Goal: Information Seeking & Learning: Learn about a topic

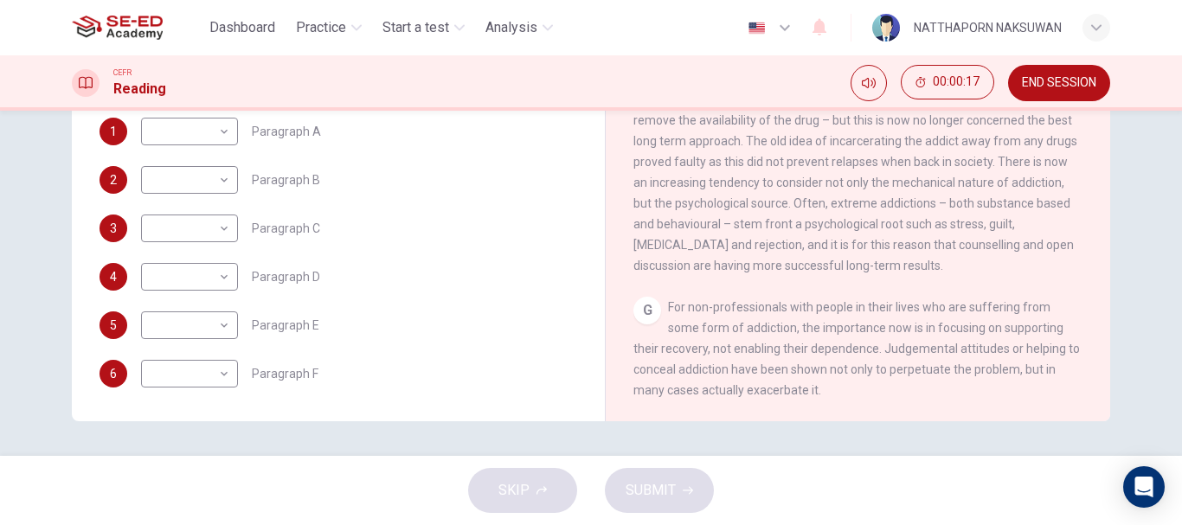
scroll to position [375, 0]
click at [217, 133] on body "This site uses cookies, as explained in our Privacy Policy . If you agree to th…" at bounding box center [591, 262] width 1182 height 525
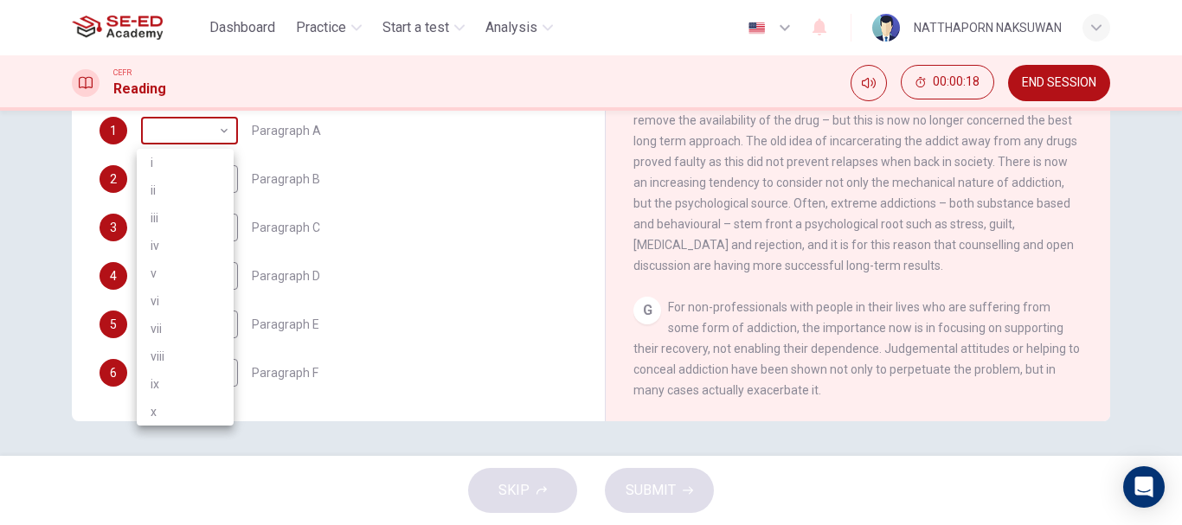
scroll to position [321, 0]
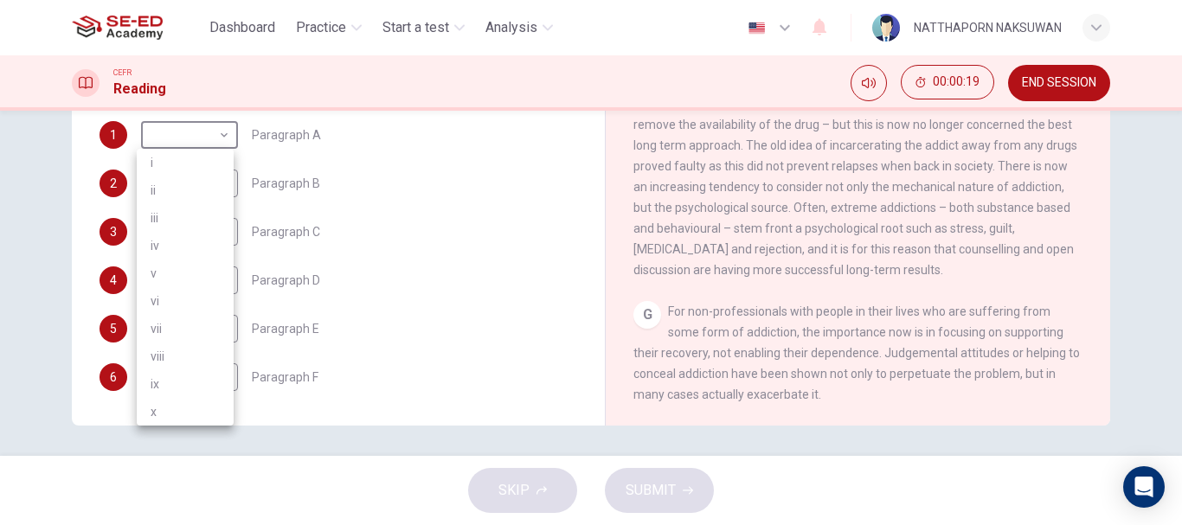
click at [221, 131] on div at bounding box center [591, 262] width 1182 height 525
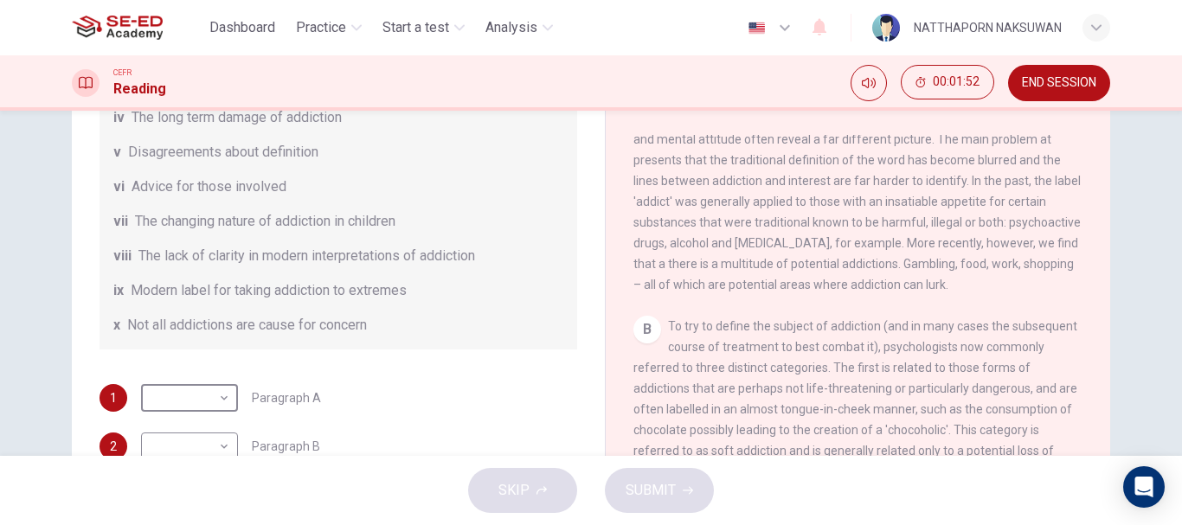
scroll to position [519, 0]
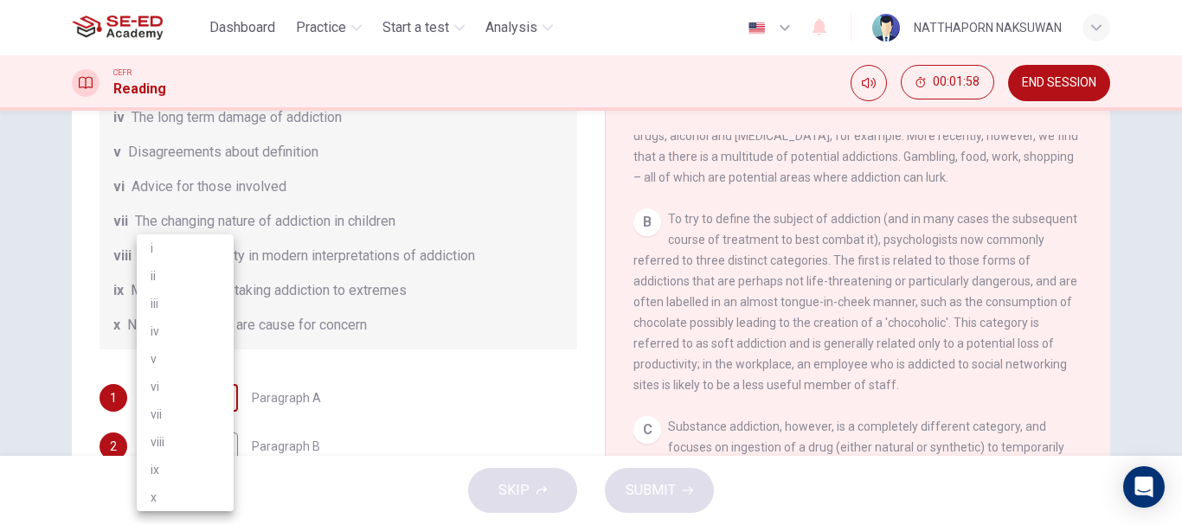
click at [205, 390] on body "This site uses cookies, as explained in our Privacy Policy . If you agree to th…" at bounding box center [591, 262] width 1182 height 525
click at [176, 468] on li "ix" at bounding box center [185, 470] width 97 height 28
type input "ix"
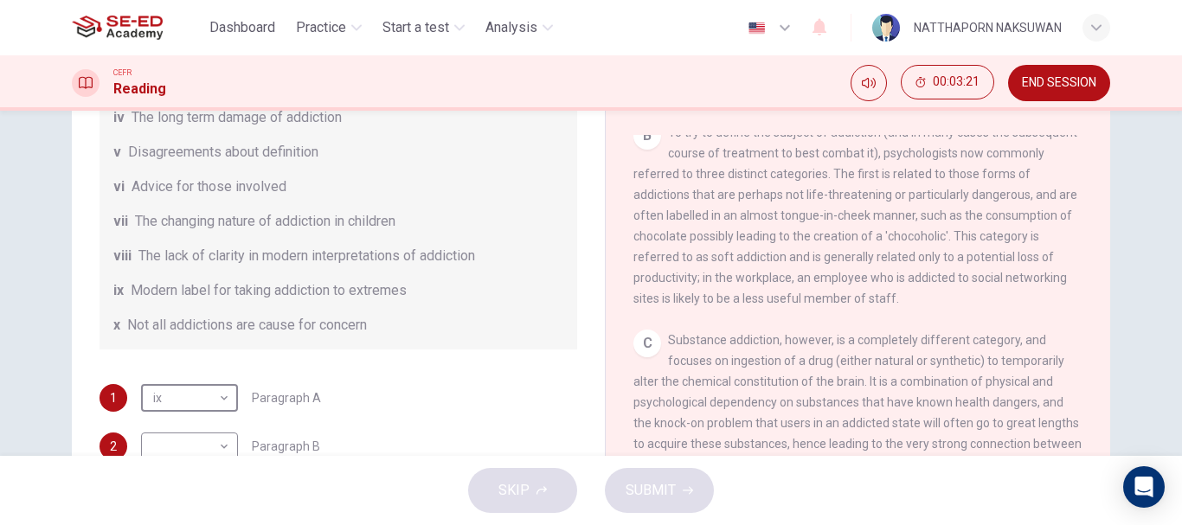
scroll to position [375, 0]
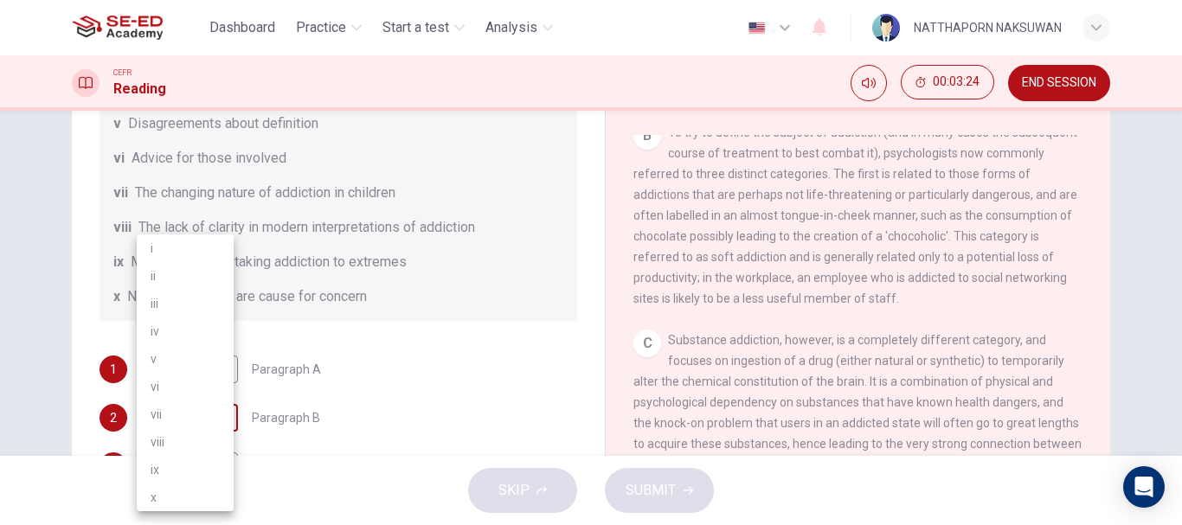
click at [198, 413] on body "This site uses cookies, as explained in our Privacy Policy . If you agree to th…" at bounding box center [591, 262] width 1182 height 525
click at [187, 436] on li "viii" at bounding box center [185, 442] width 97 height 28
type input "viii"
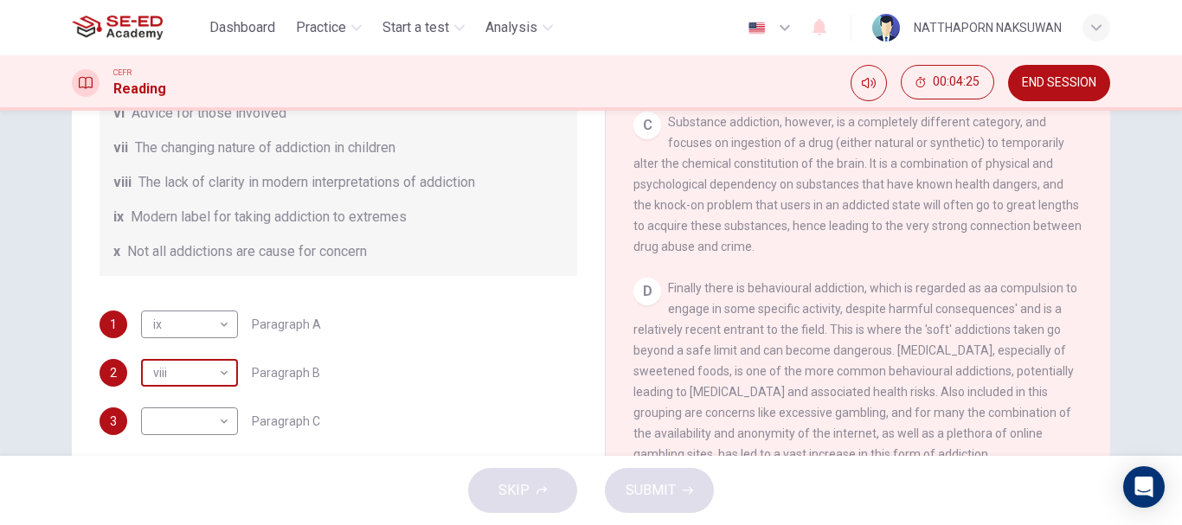
scroll to position [173, 0]
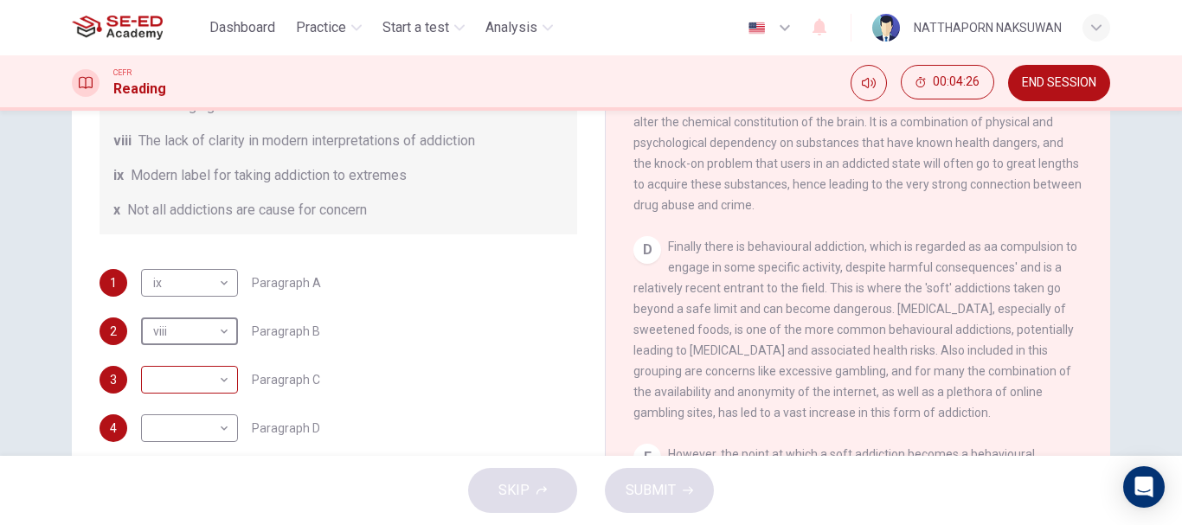
click at [173, 373] on body "This site uses cookies, as explained in our Privacy Policy . If you agree to th…" at bounding box center [591, 262] width 1182 height 525
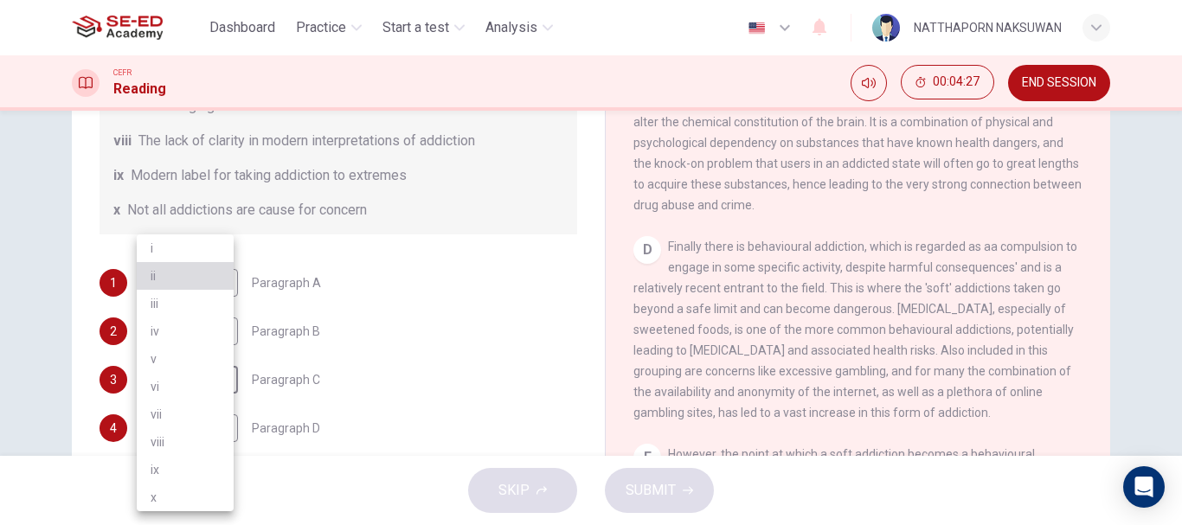
click at [180, 270] on li "ii" at bounding box center [185, 276] width 97 height 28
type input "ii"
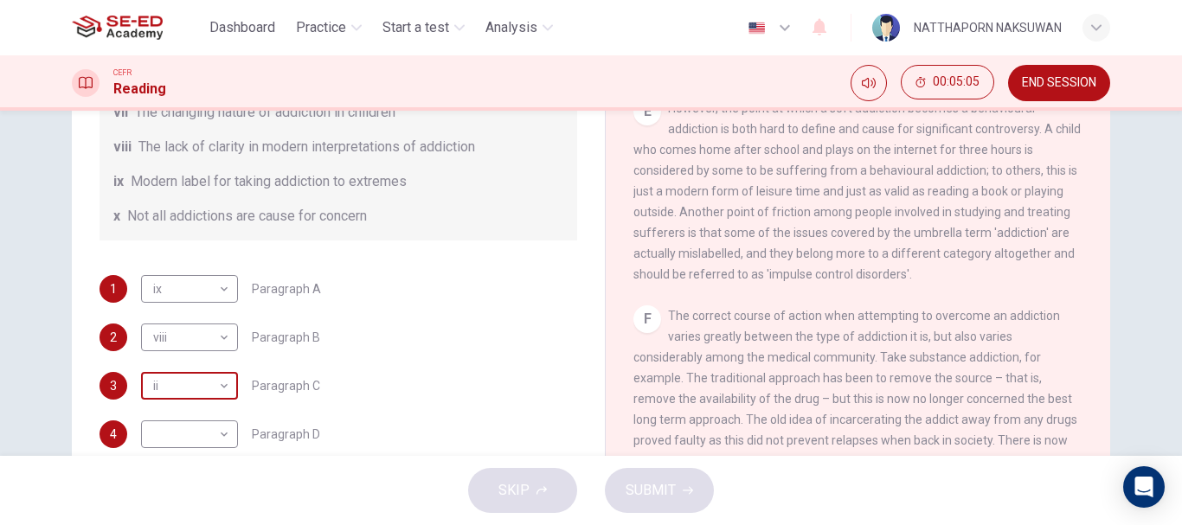
scroll to position [375, 0]
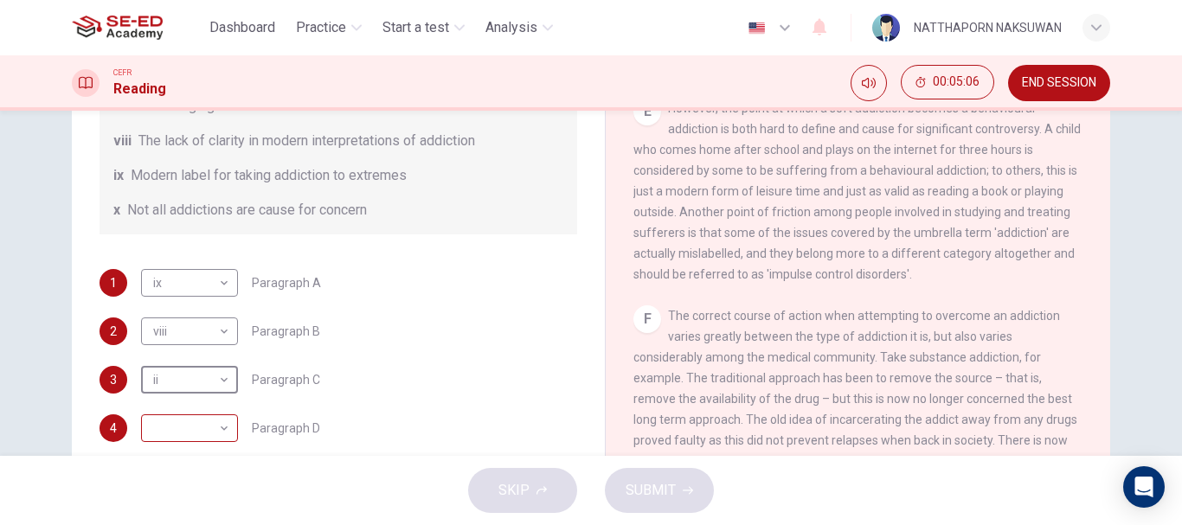
click at [201, 433] on body "This site uses cookies, as explained in our Privacy Policy . If you agree to th…" at bounding box center [591, 262] width 1182 height 525
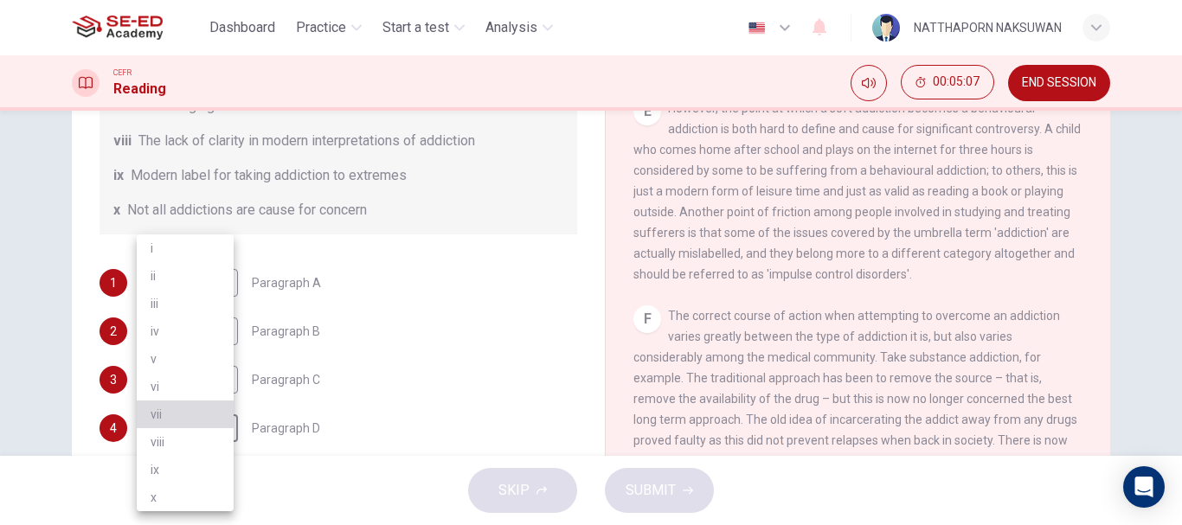
click at [189, 413] on li "vii" at bounding box center [185, 415] width 97 height 28
type input "vii"
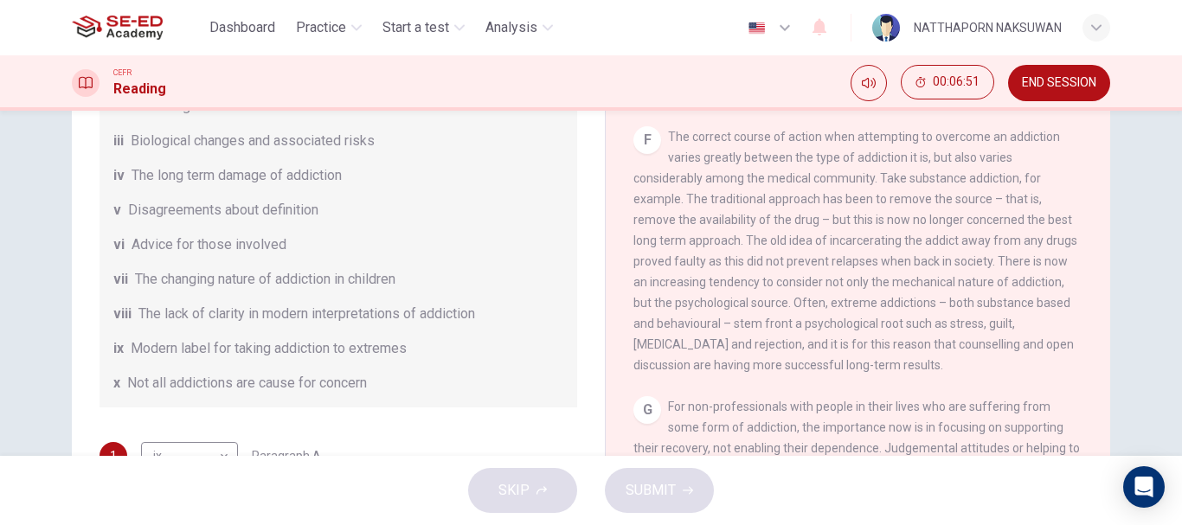
scroll to position [29, 0]
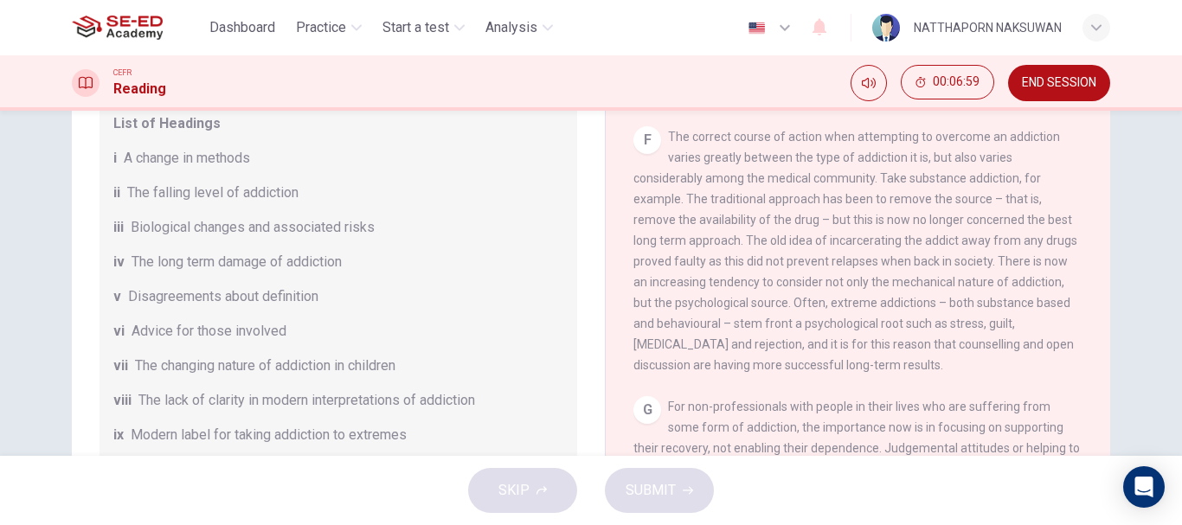
click at [206, 260] on span "The long term damage of addiction" at bounding box center [237, 262] width 210 height 21
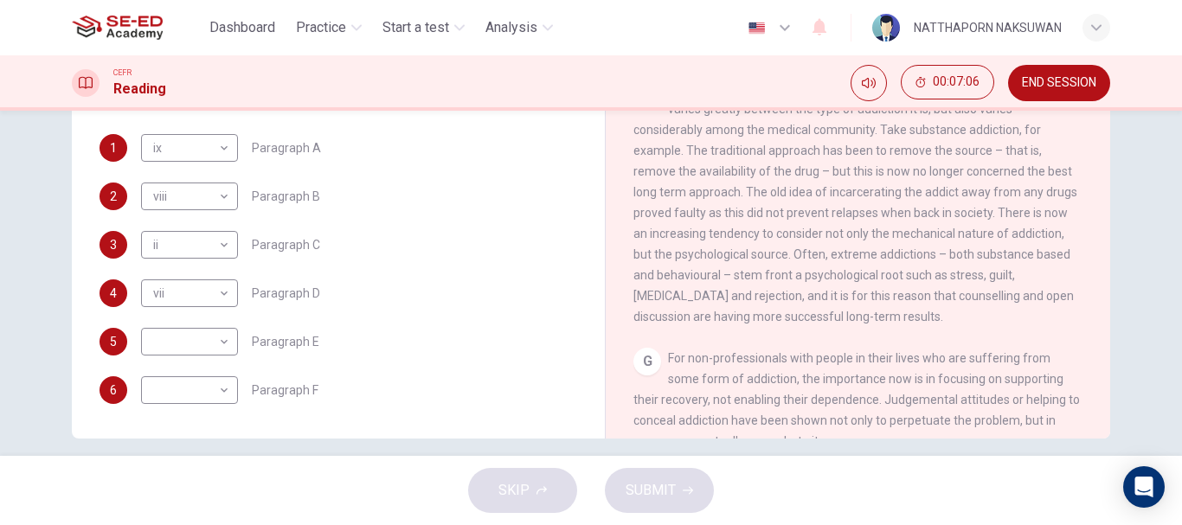
scroll to position [325, 0]
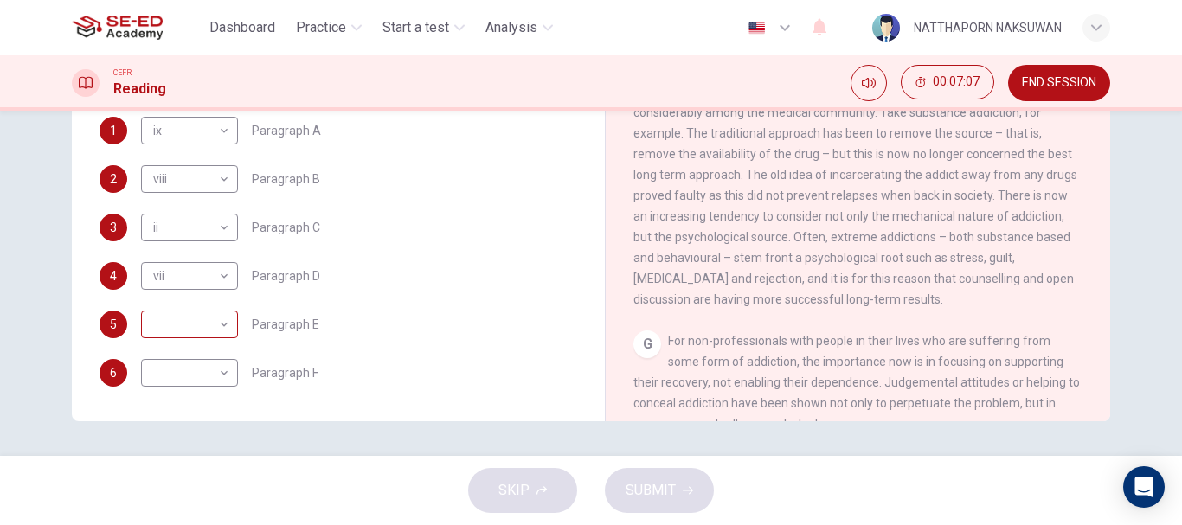
click at [197, 321] on body "This site uses cookies, as explained in our Privacy Policy . If you agree to th…" at bounding box center [591, 262] width 1182 height 525
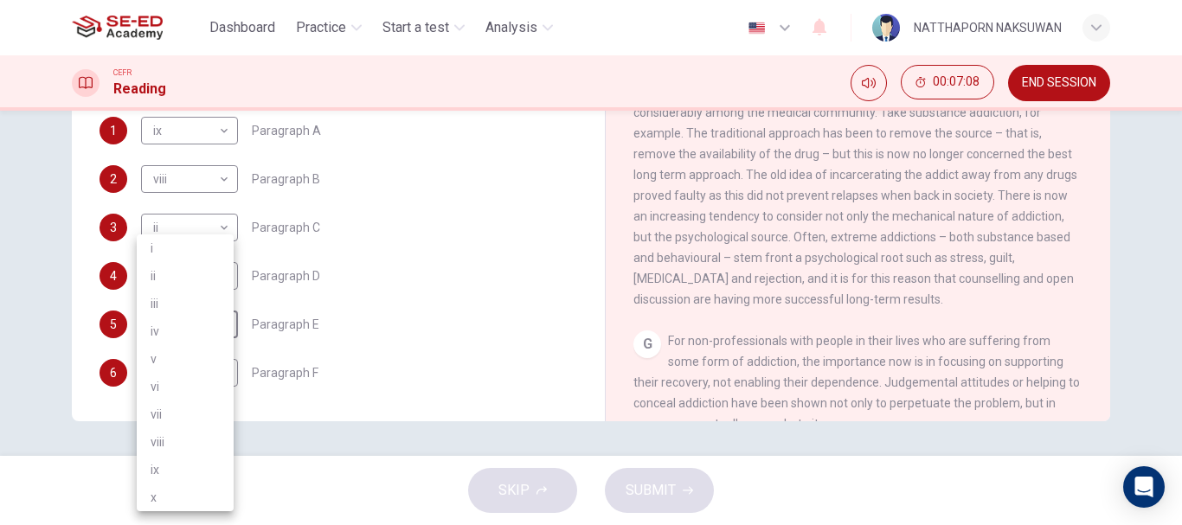
click at [182, 341] on li "iv" at bounding box center [185, 332] width 97 height 28
type input "iv"
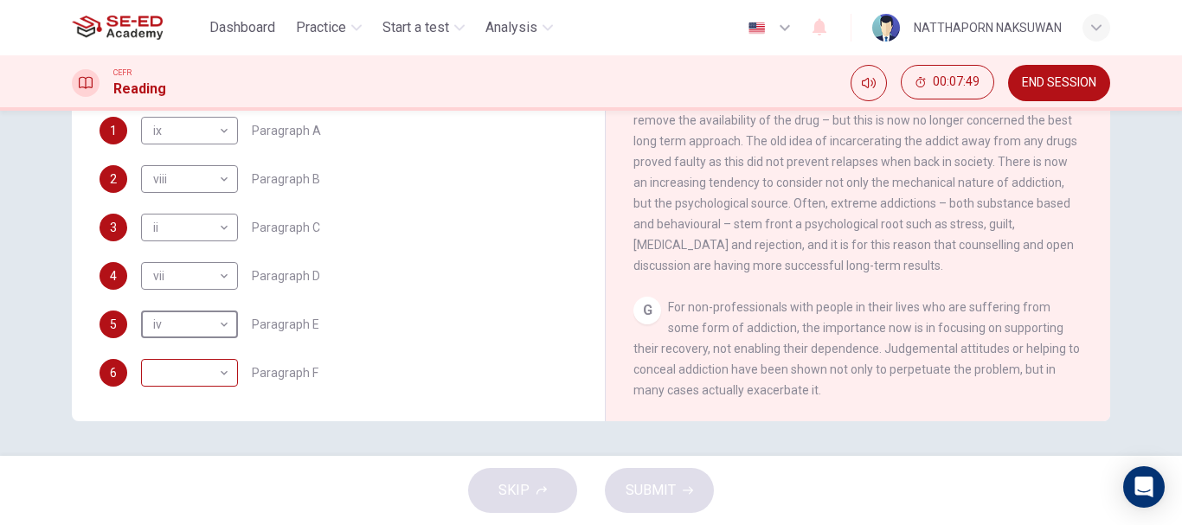
click at [184, 378] on body "This site uses cookies, as explained in our Privacy Policy . If you agree to th…" at bounding box center [591, 262] width 1182 height 525
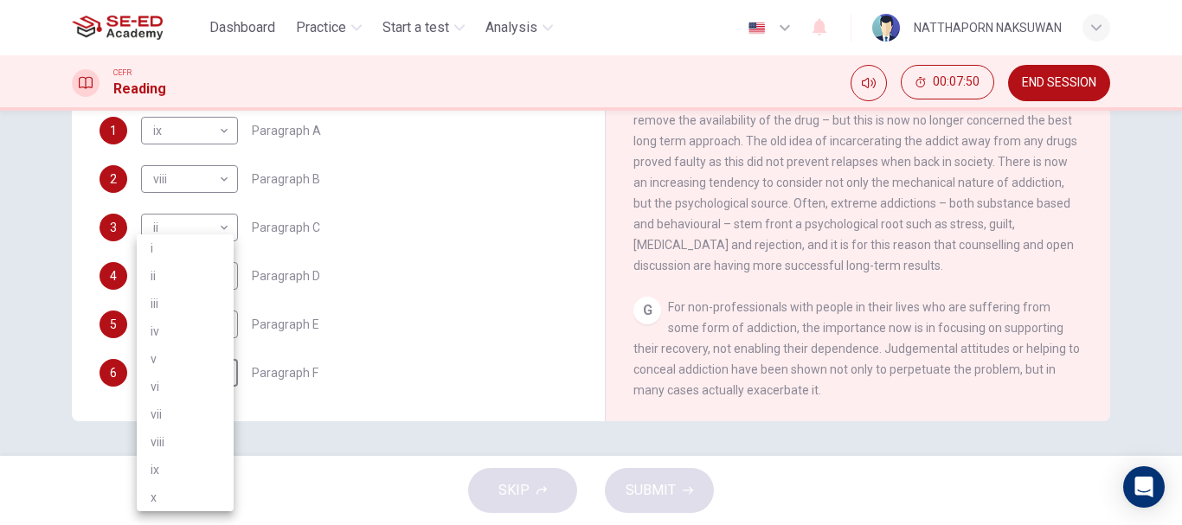
click at [184, 256] on li "i" at bounding box center [185, 248] width 97 height 28
type input "i"
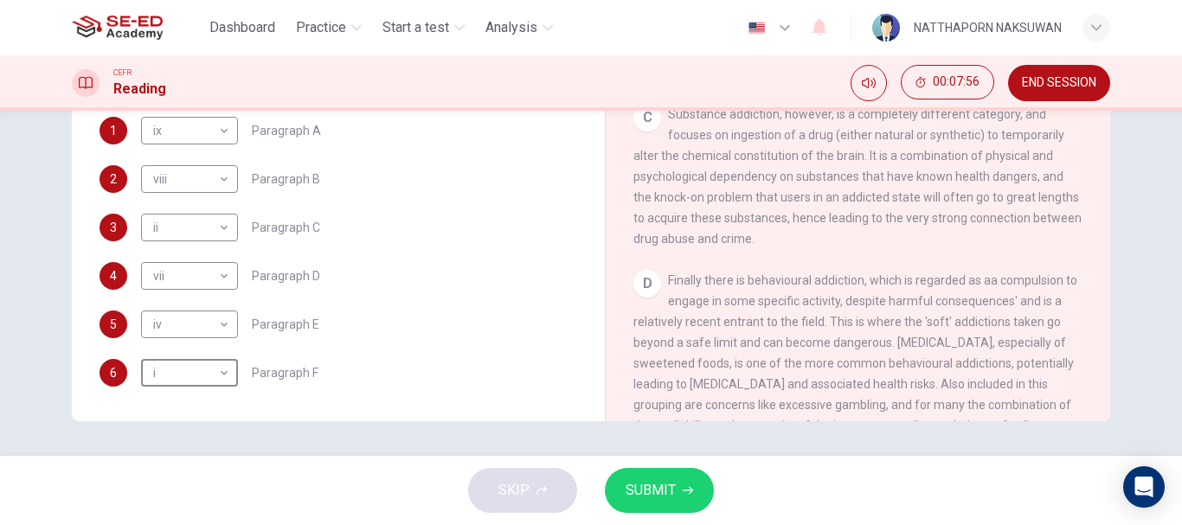
scroll to position [698, 0]
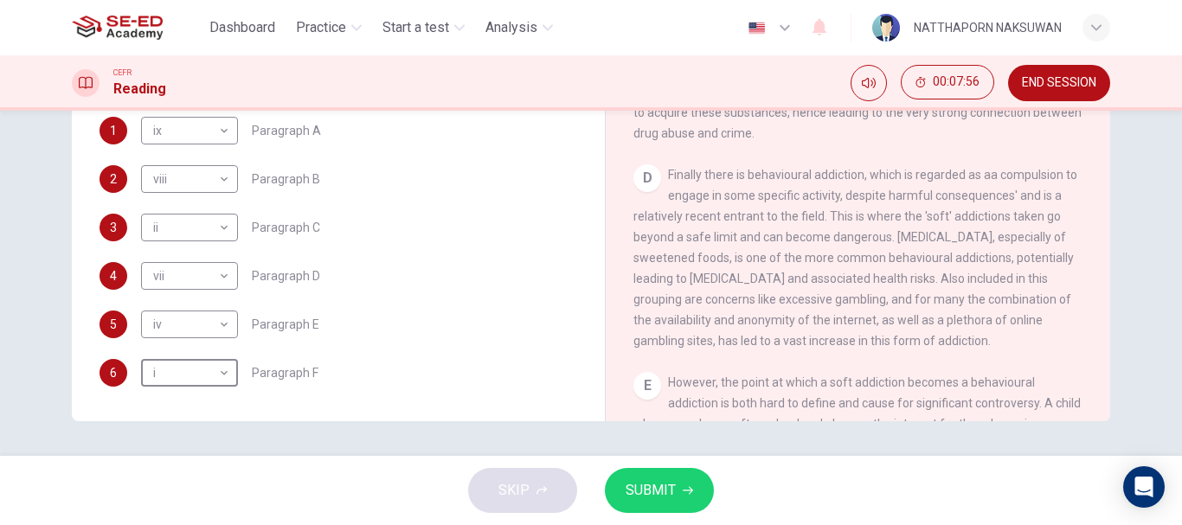
click at [686, 489] on icon "button" at bounding box center [688, 490] width 10 height 10
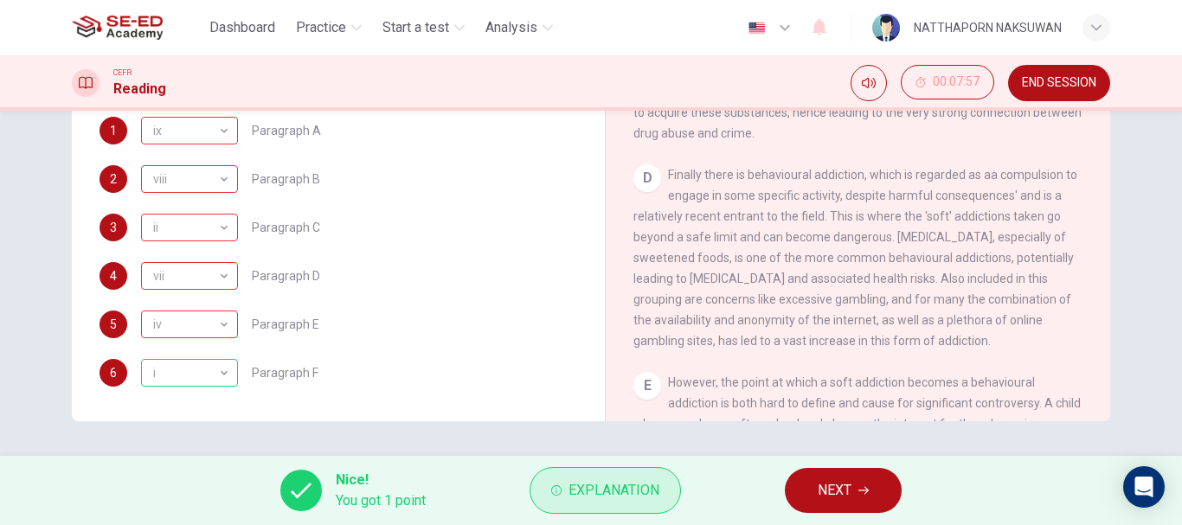
click at [568, 484] on button "Explanation" at bounding box center [604, 490] width 151 height 47
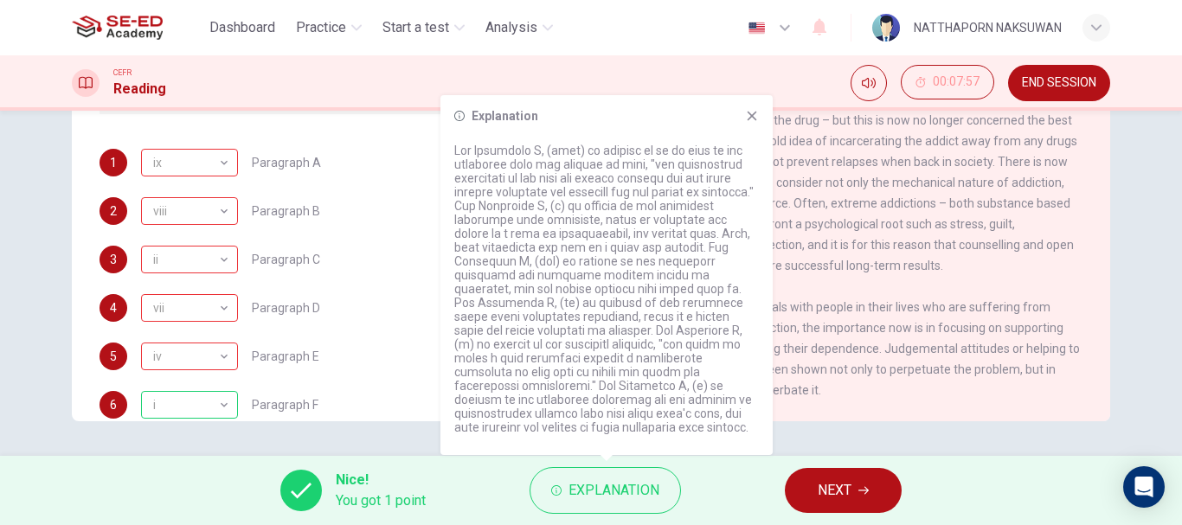
scroll to position [346, 0]
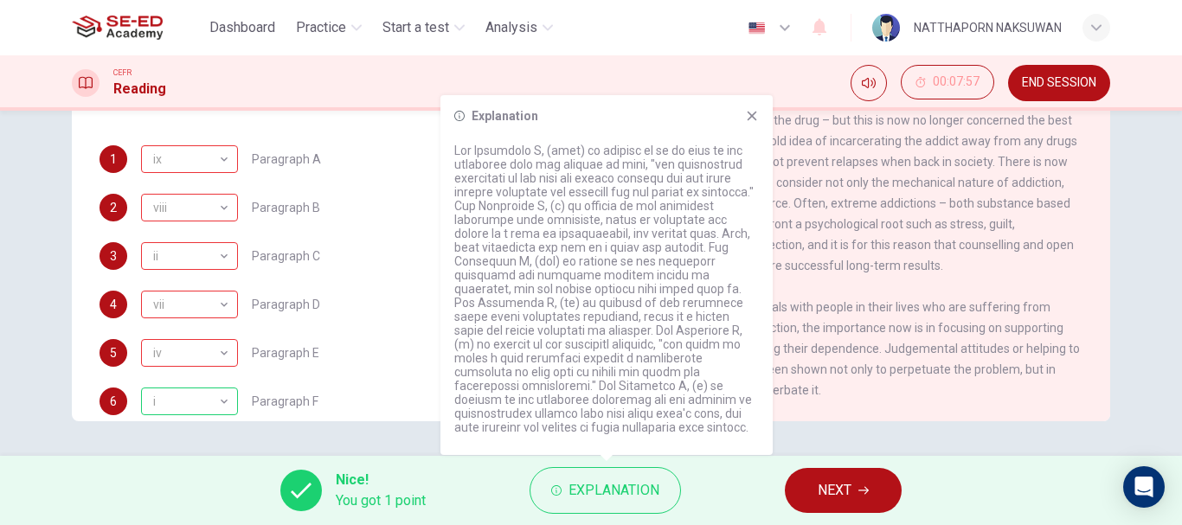
click at [742, 119] on div "Explanation" at bounding box center [606, 116] width 305 height 14
click at [751, 118] on icon at bounding box center [753, 117] width 10 height 10
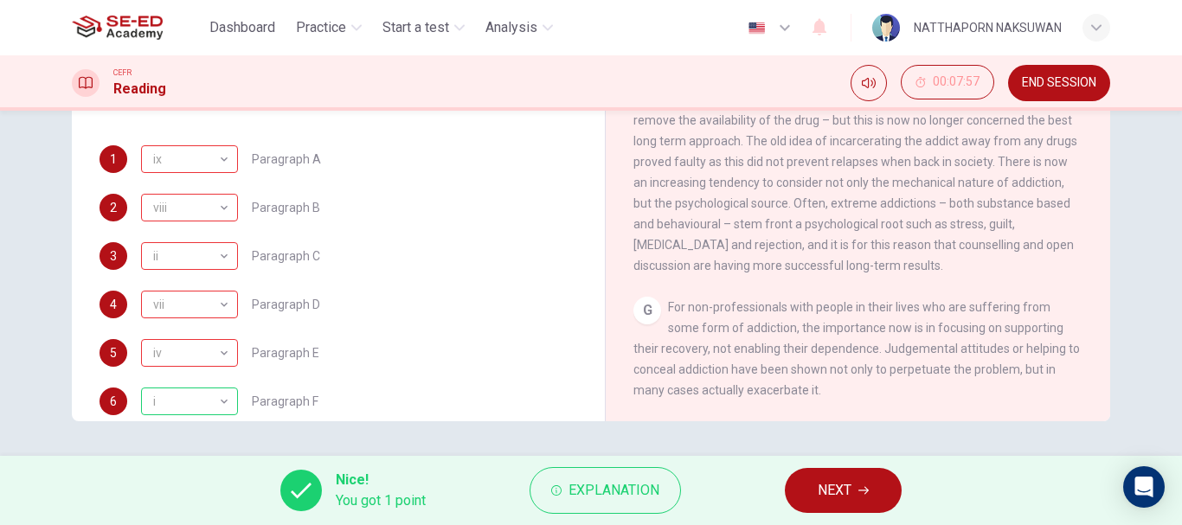
click at [1056, 84] on span "END SESSION" at bounding box center [1059, 83] width 74 height 14
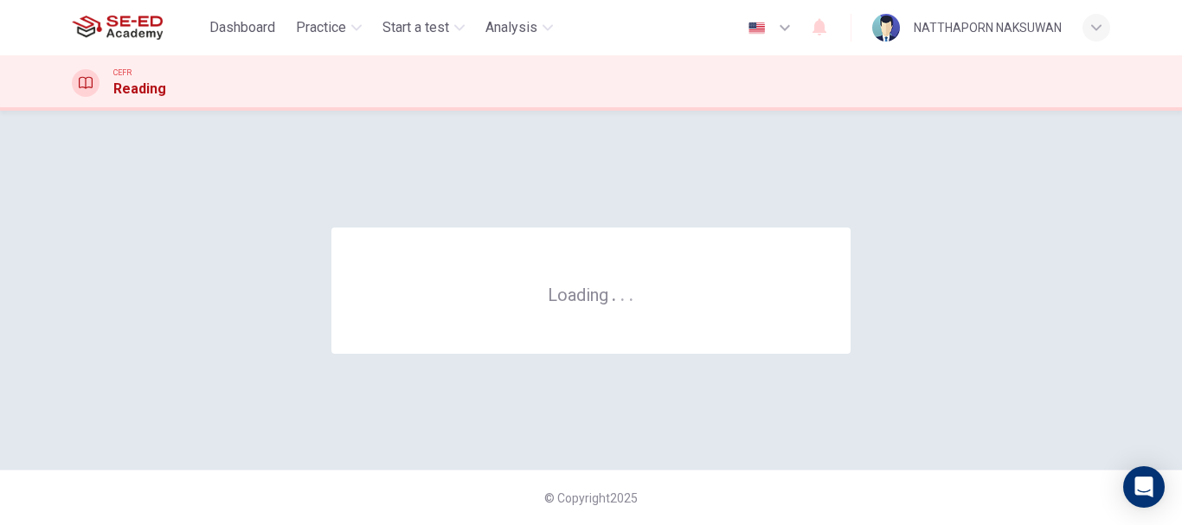
scroll to position [0, 0]
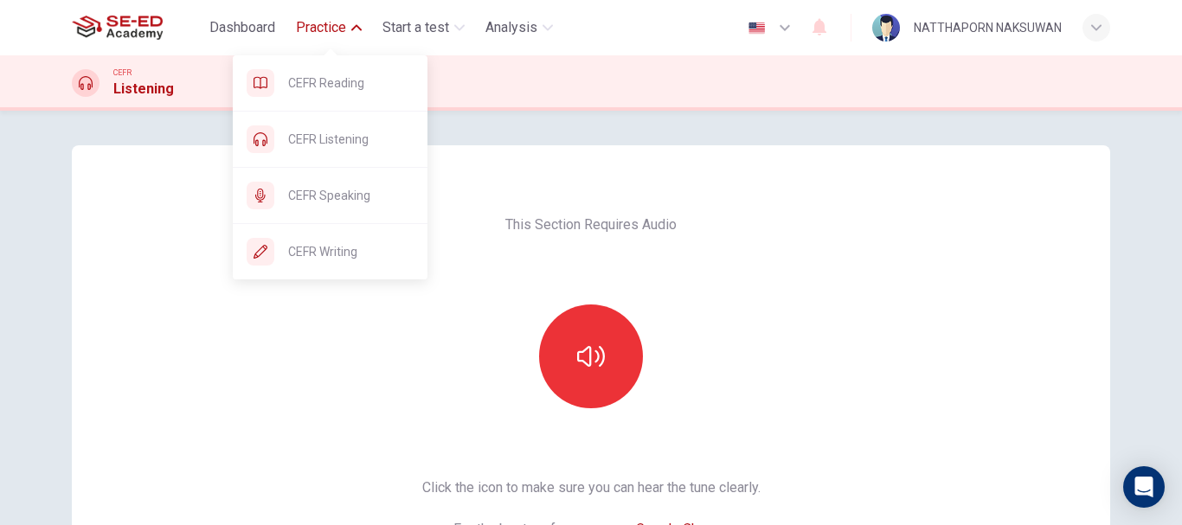
click at [351, 34] on button "Practice" at bounding box center [329, 27] width 80 height 31
click at [356, 190] on span "CEFR Speaking" at bounding box center [350, 195] width 125 height 21
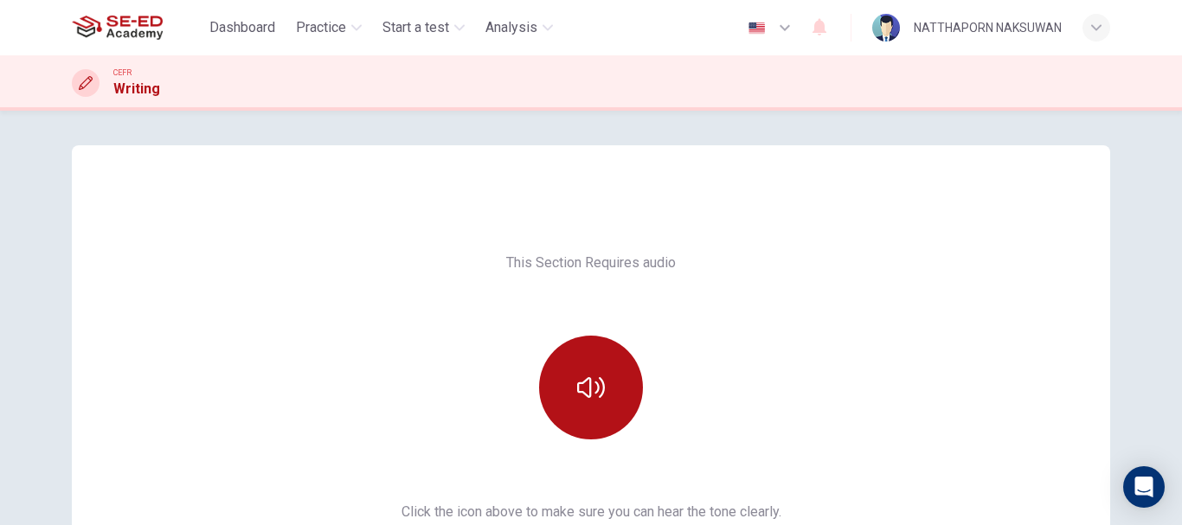
click at [337, 45] on div "Dashboard Practice Start a test Analysis English en ​ NATTHAPORN NAKSUWAN" at bounding box center [591, 27] width 1038 height 55
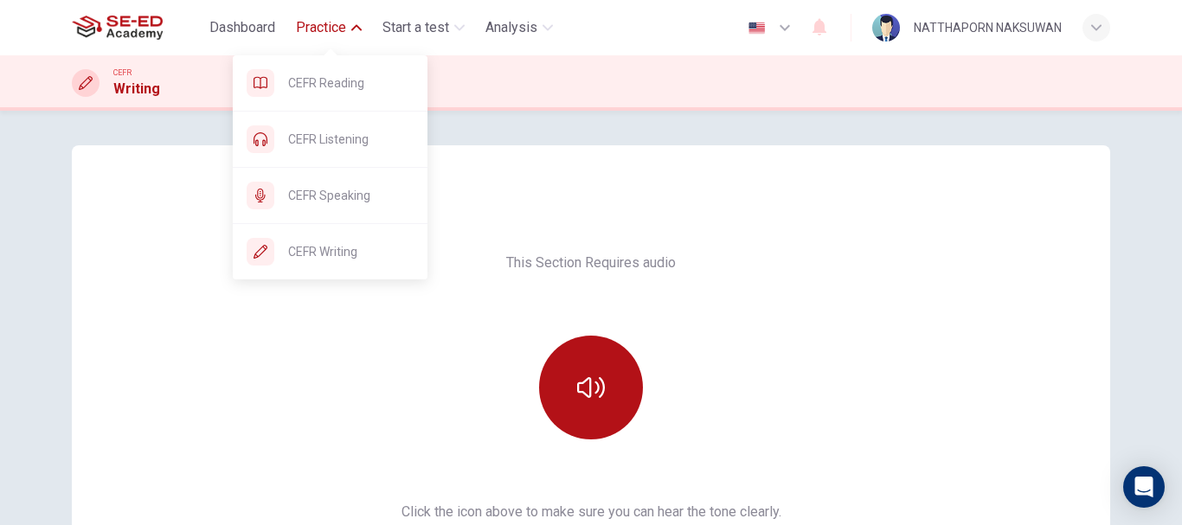
click at [328, 26] on span "Practice" at bounding box center [321, 27] width 50 height 21
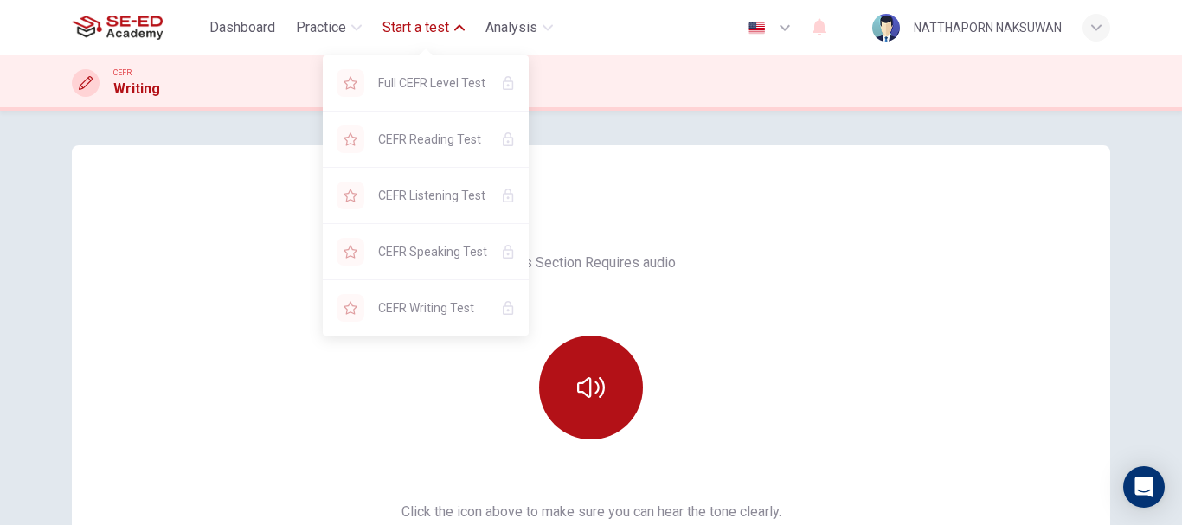
click at [388, 25] on span "Start a test" at bounding box center [415, 27] width 67 height 21
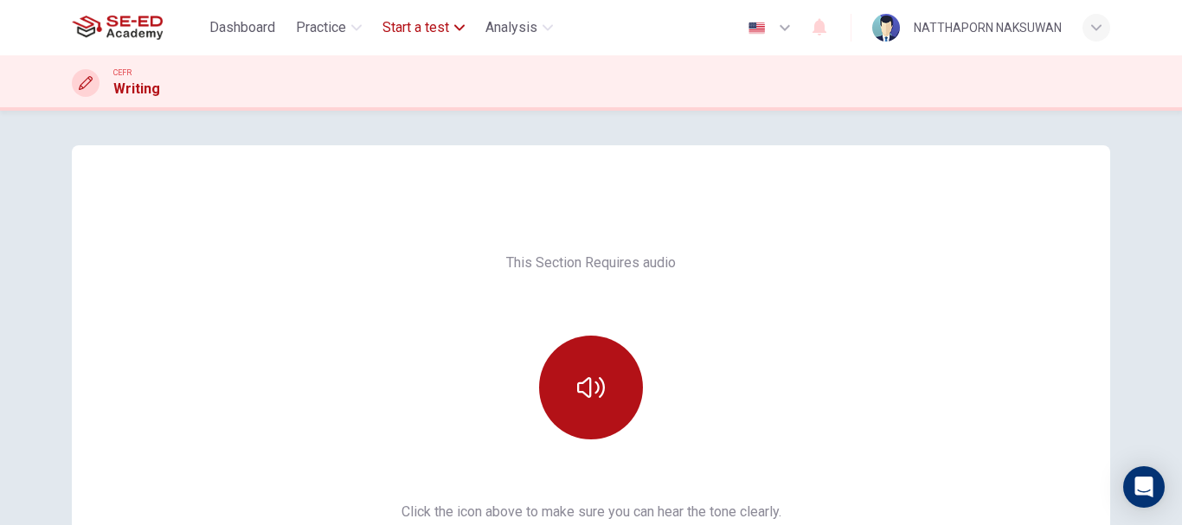
click at [388, 25] on span "Start a test" at bounding box center [415, 27] width 67 height 21
click at [253, 22] on span "Dashboard" at bounding box center [242, 27] width 66 height 21
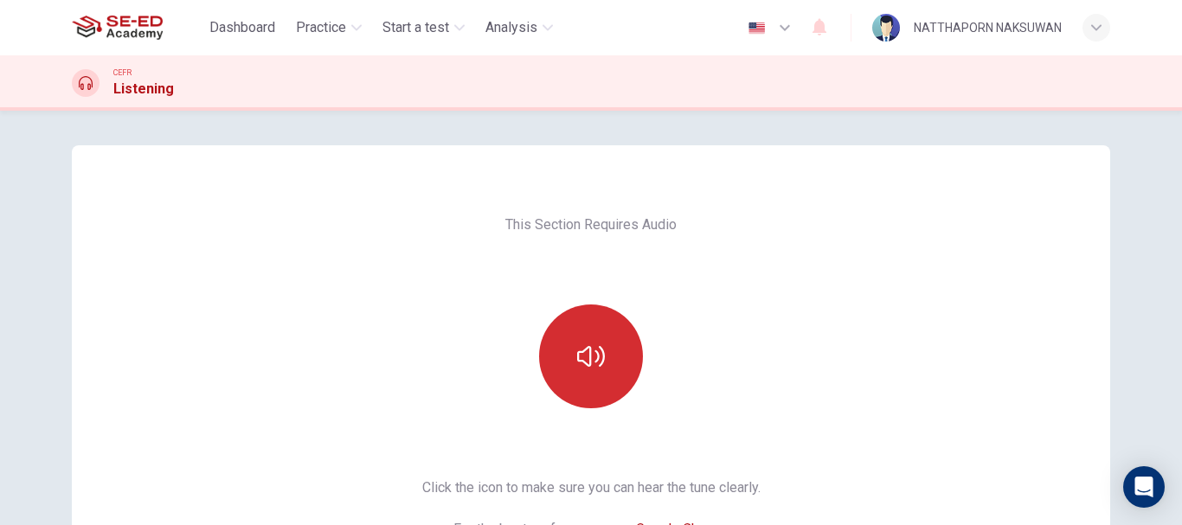
click at [616, 352] on button "button" at bounding box center [591, 357] width 104 height 104
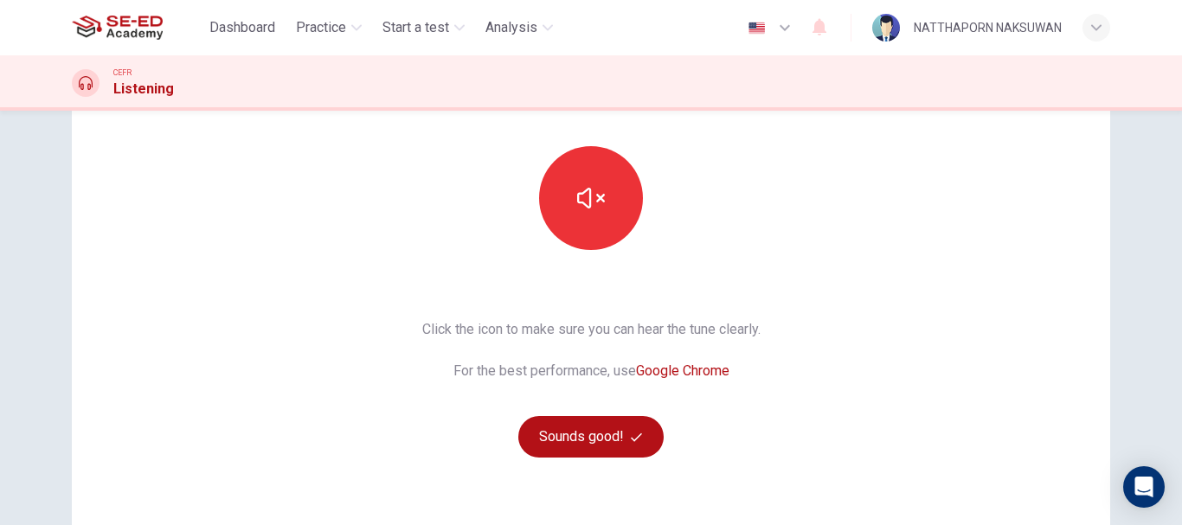
scroll to position [173, 0]
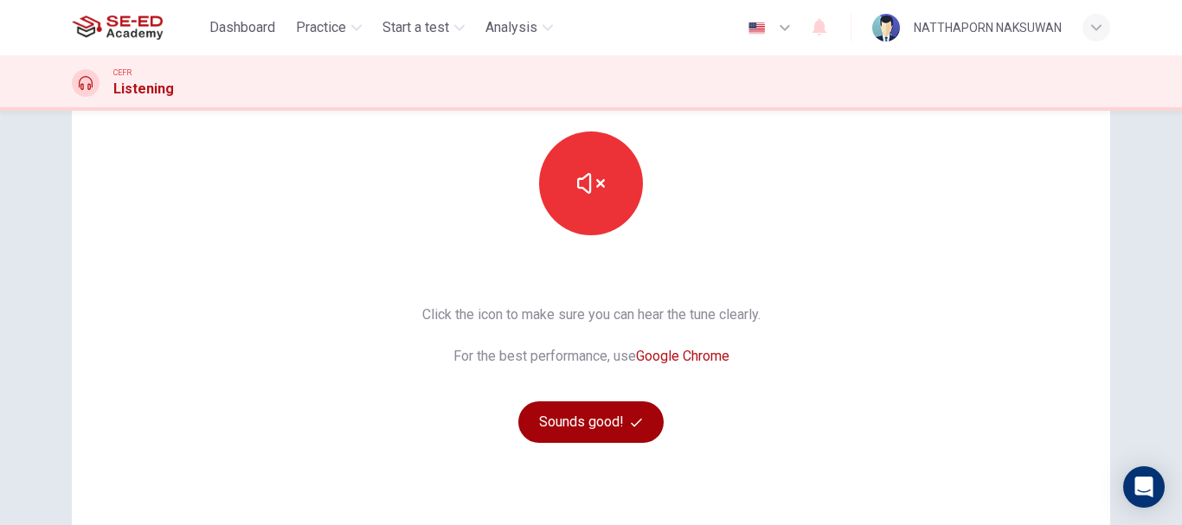
click at [591, 423] on button "Sounds good!" at bounding box center [590, 422] width 145 height 42
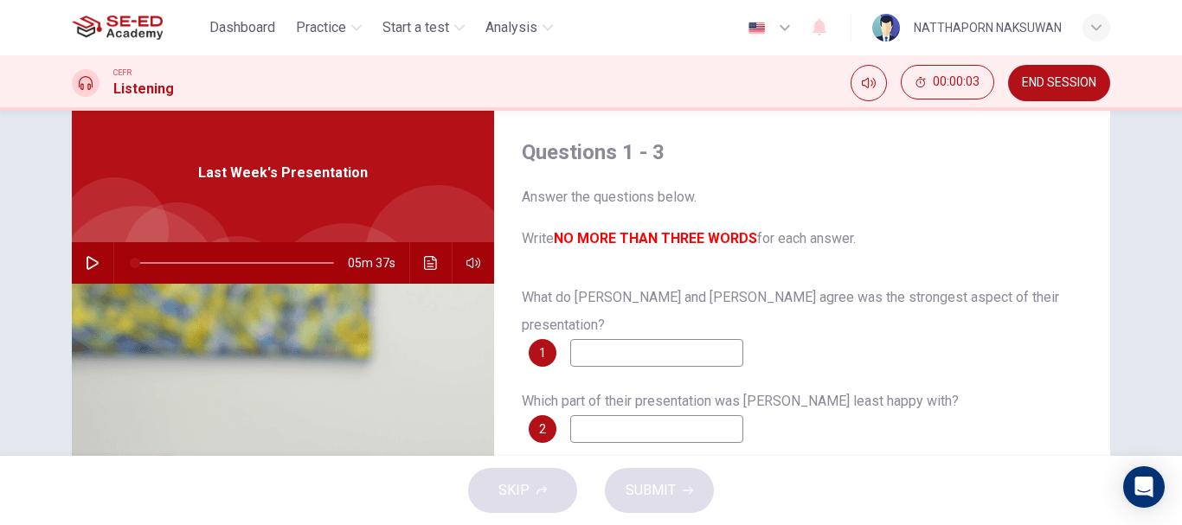
scroll to position [0, 0]
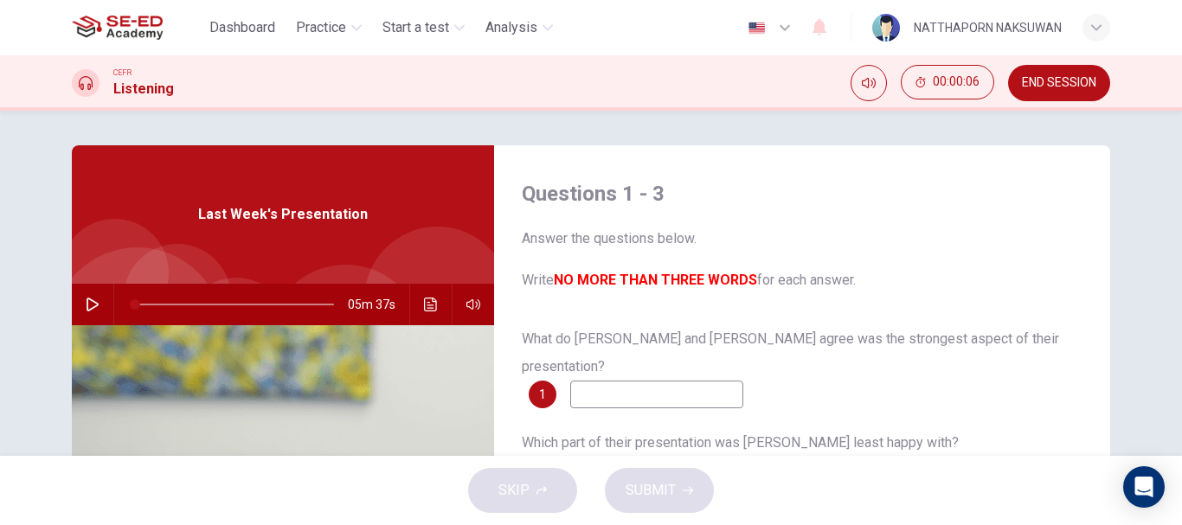
click at [86, 300] on icon "button" at bounding box center [93, 305] width 14 height 14
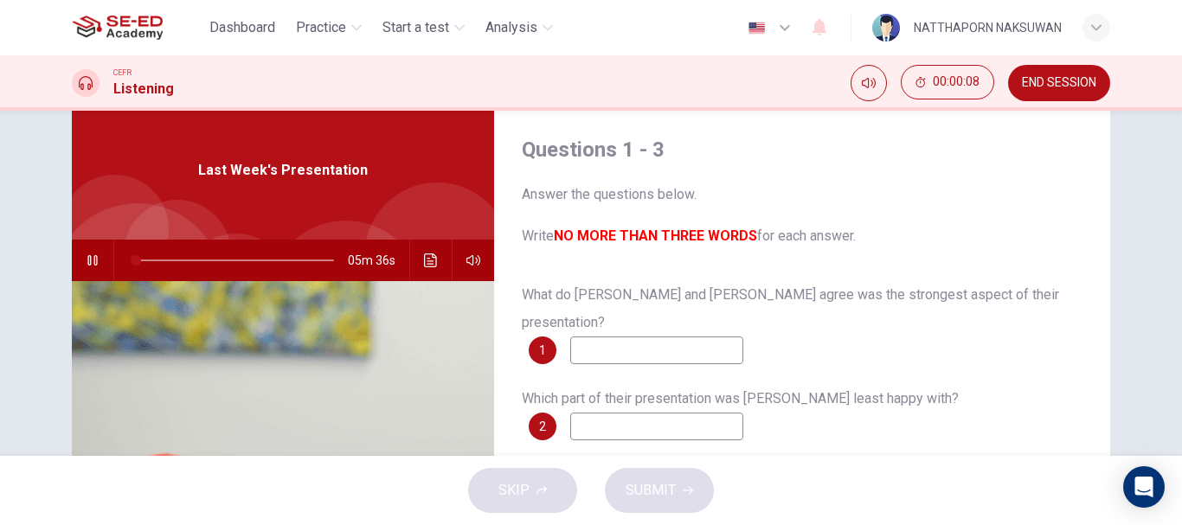
scroll to position [87, 0]
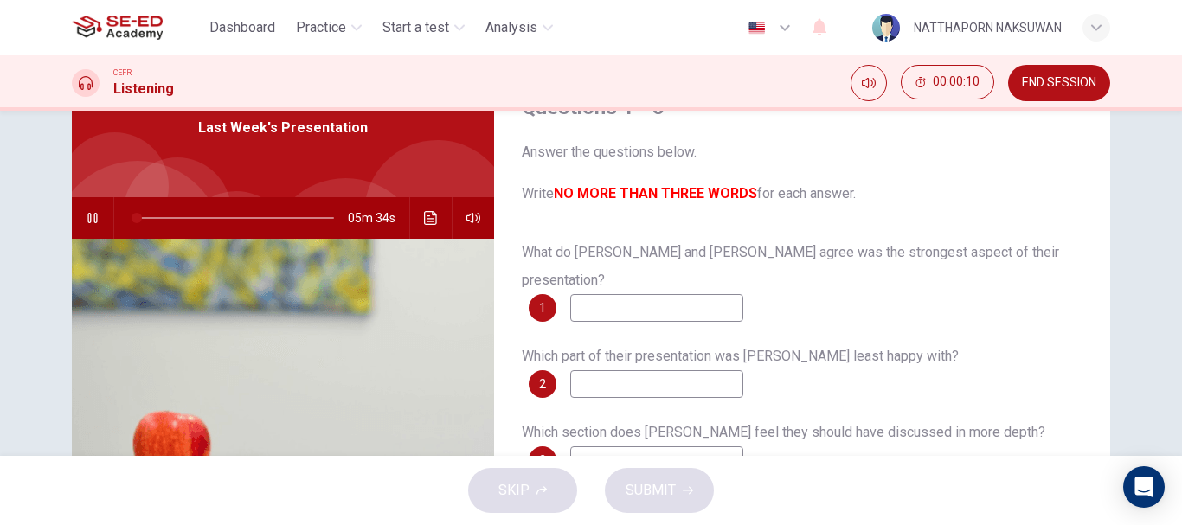
click at [616, 294] on input at bounding box center [656, 308] width 173 height 28
click at [707, 294] on input at bounding box center [656, 308] width 173 height 28
type input "22"
type input "T"
type input "22"
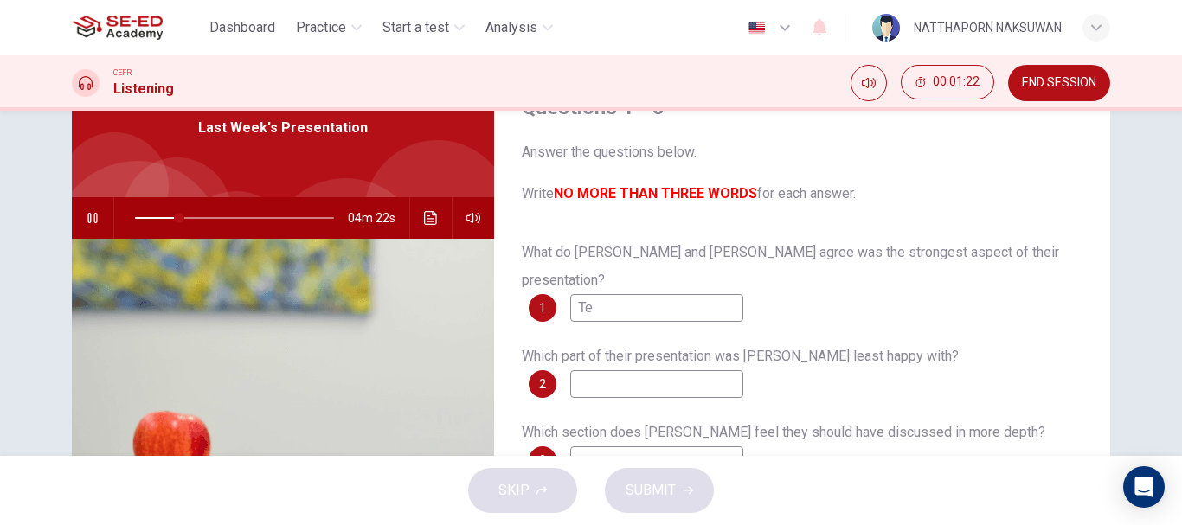
type input "Tea"
type input "23"
type input "Teach"
type input "23"
type input "Teachni"
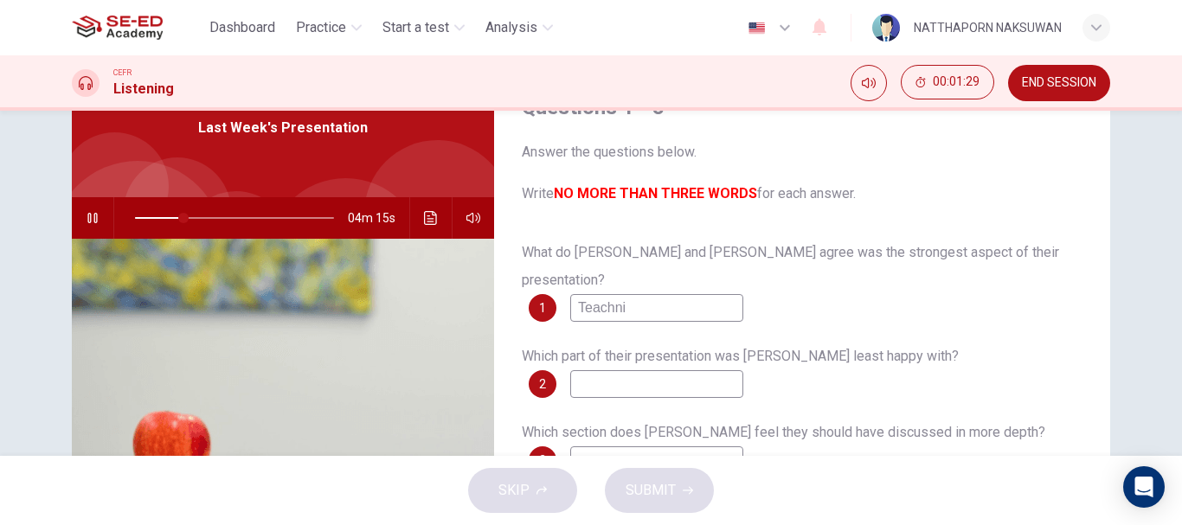
type input "25"
type input "Teachnic"
type input "25"
type input "Technic"
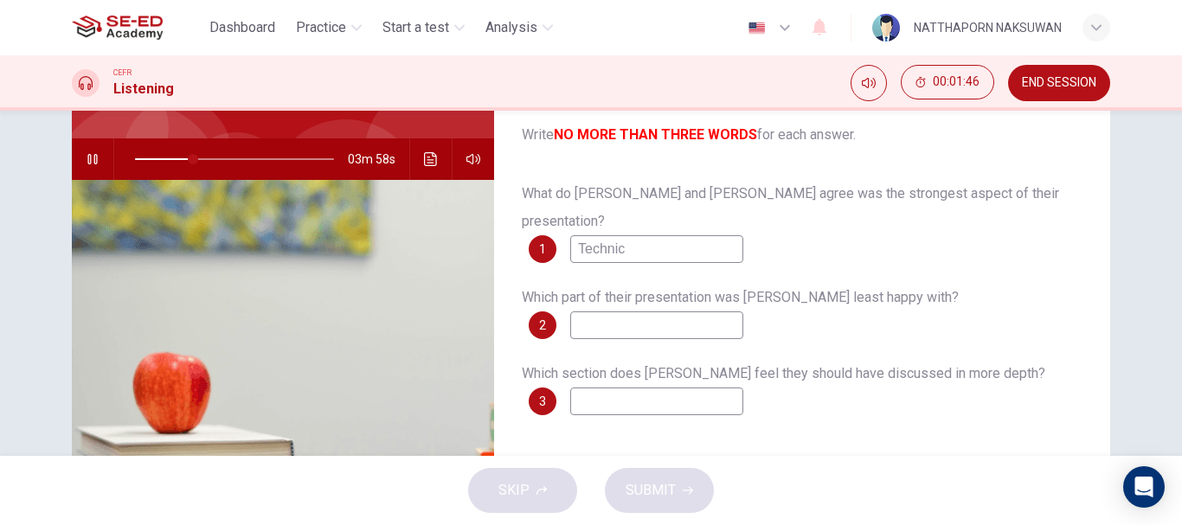
scroll to position [173, 0]
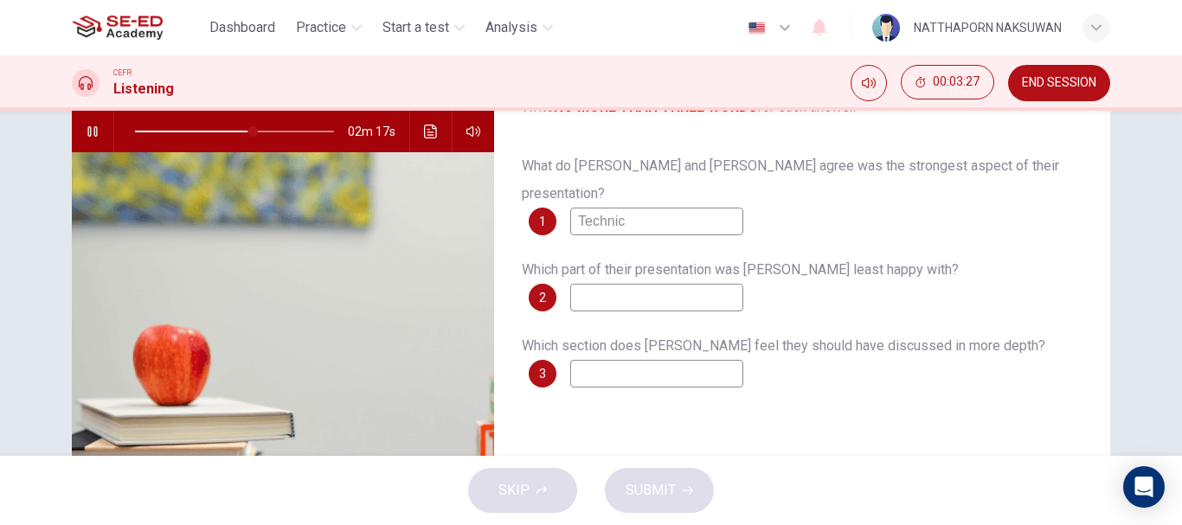
type input "60"
type input "Technic"
click at [729, 284] on input at bounding box center [656, 298] width 173 height 28
click at [309, 130] on span at bounding box center [312, 131] width 10 height 10
click at [727, 360] on input at bounding box center [656, 374] width 173 height 28
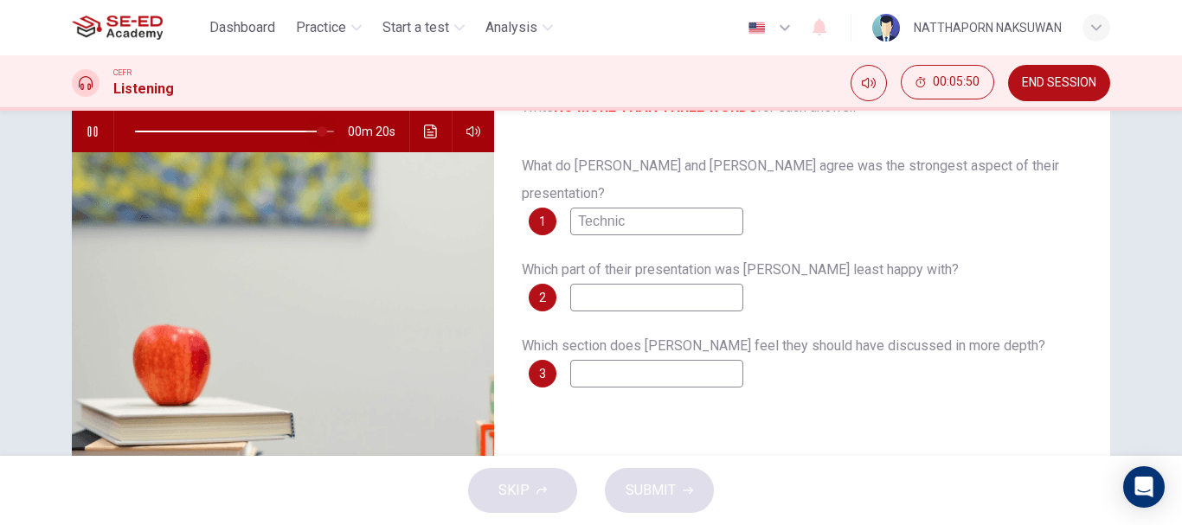
click at [318, 134] on span at bounding box center [322, 131] width 10 height 10
click at [318, 134] on span at bounding box center [323, 131] width 10 height 10
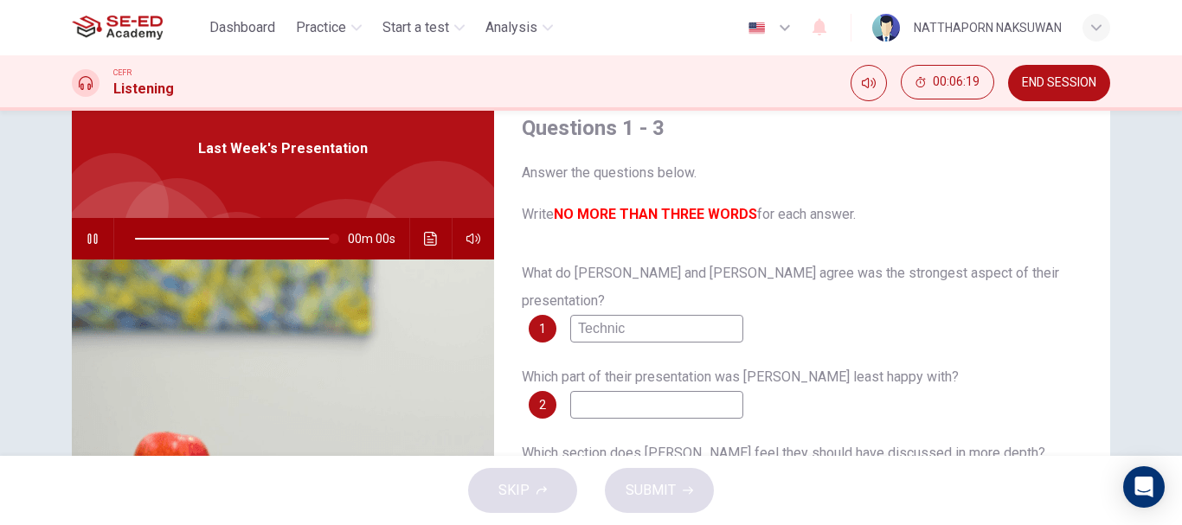
type input "0"
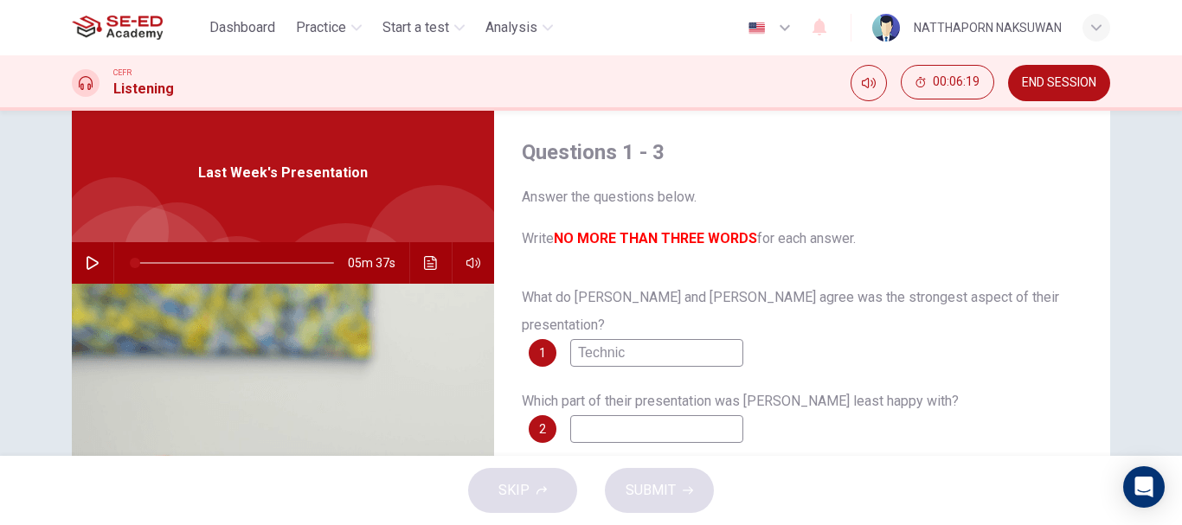
scroll to position [0, 0]
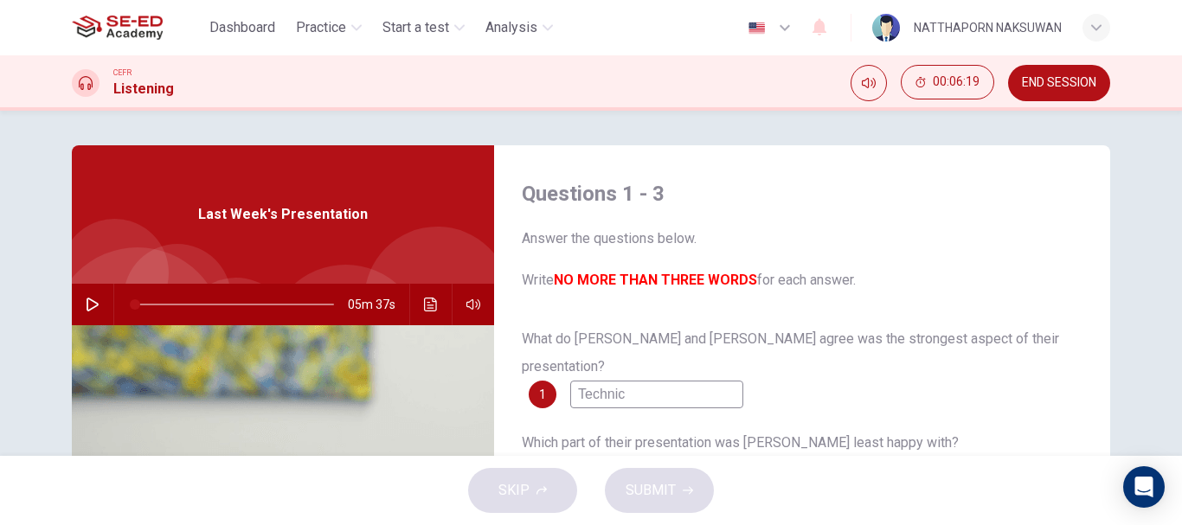
click at [424, 305] on icon "Click to see the audio transcription" at bounding box center [431, 305] width 14 height 14
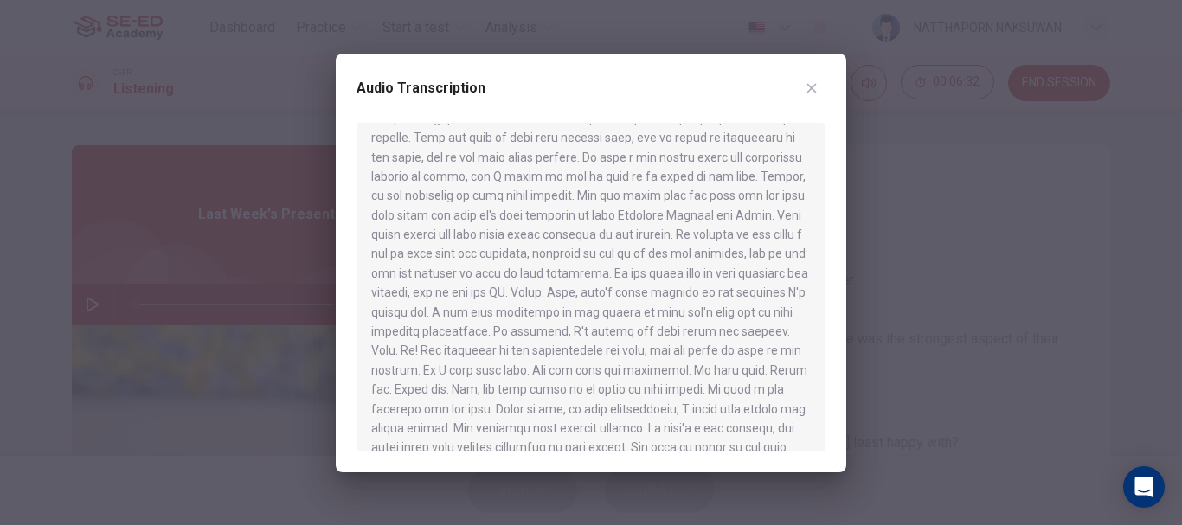
scroll to position [940, 0]
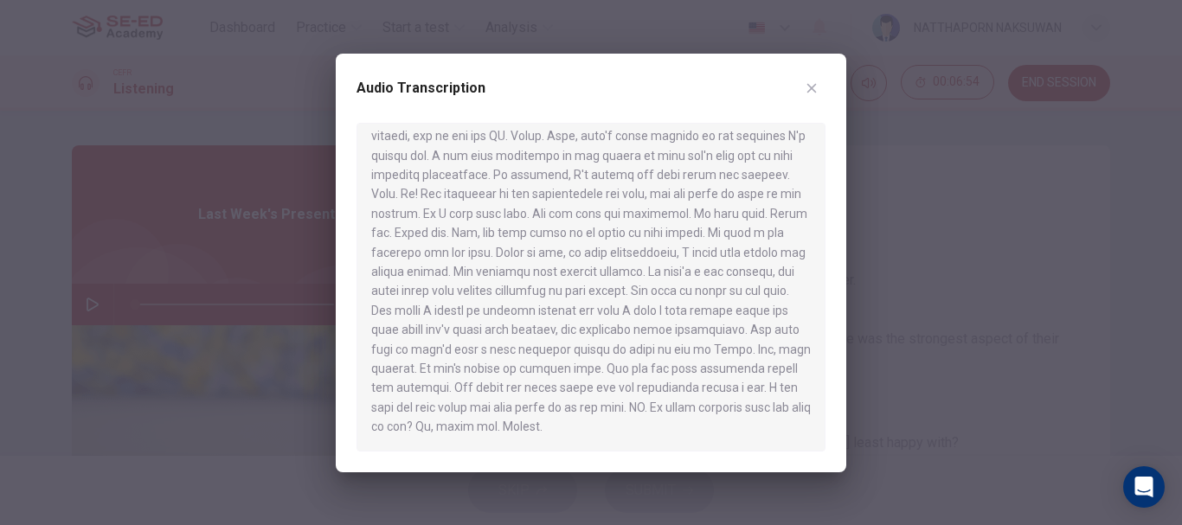
drag, startPoint x: 420, startPoint y: 363, endPoint x: 490, endPoint y: 370, distance: 69.6
click at [490, 370] on div at bounding box center [590, 287] width 469 height 329
drag, startPoint x: 490, startPoint y: 370, endPoint x: 435, endPoint y: 371, distance: 54.5
click at [435, 371] on div at bounding box center [590, 287] width 469 height 329
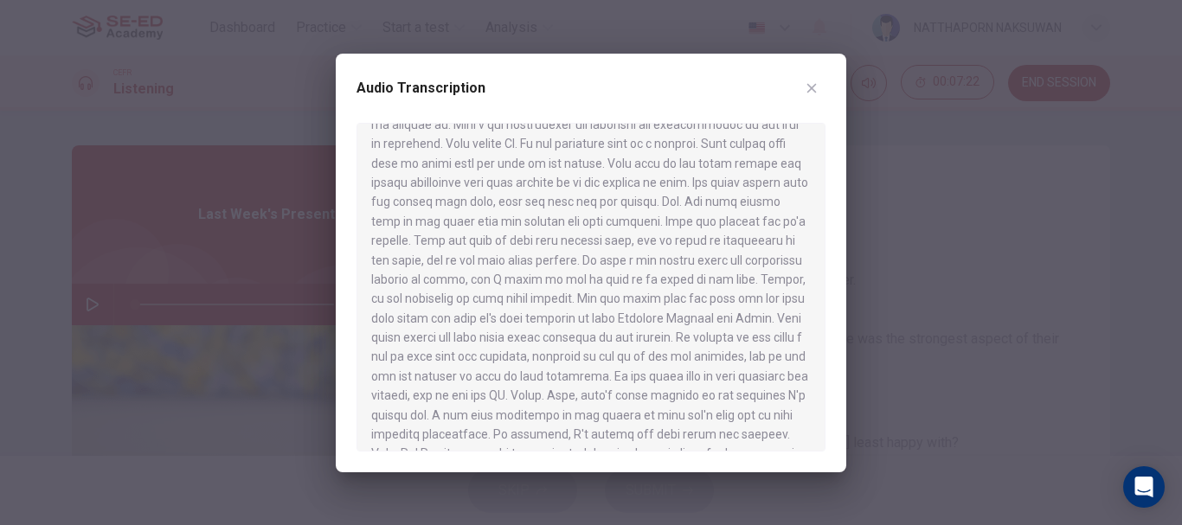
scroll to position [767, 0]
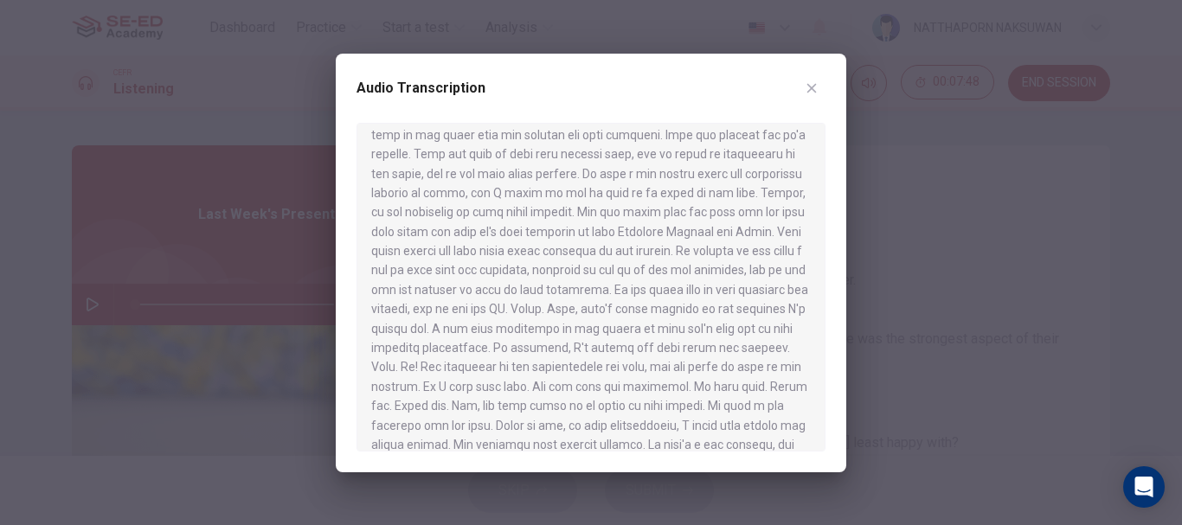
click at [812, 79] on button "button" at bounding box center [812, 88] width 28 height 28
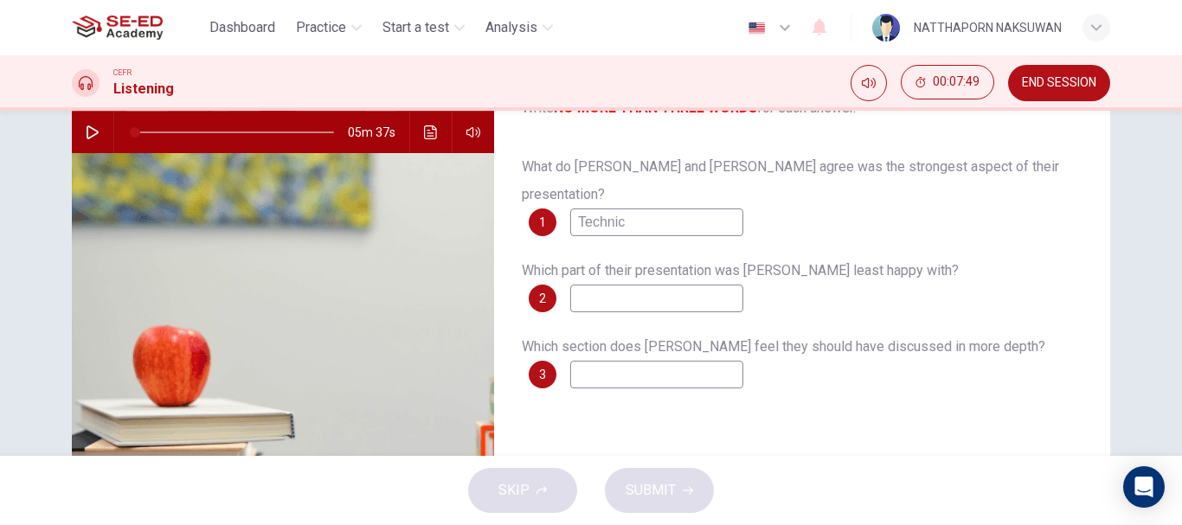
scroll to position [173, 0]
click at [646, 208] on input "Technic" at bounding box center [656, 222] width 173 height 28
type input "Technique"
click at [613, 360] on input at bounding box center [656, 374] width 173 height 28
click at [710, 360] on input at bounding box center [656, 374] width 173 height 28
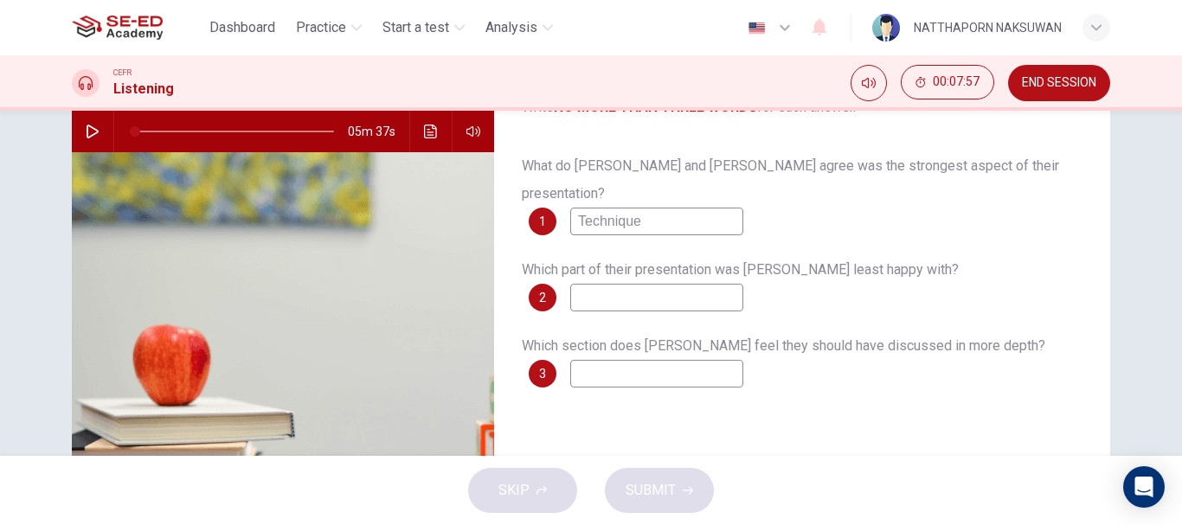
type input "d"
type input "age in China"
click at [668, 284] on input at bounding box center [656, 298] width 173 height 28
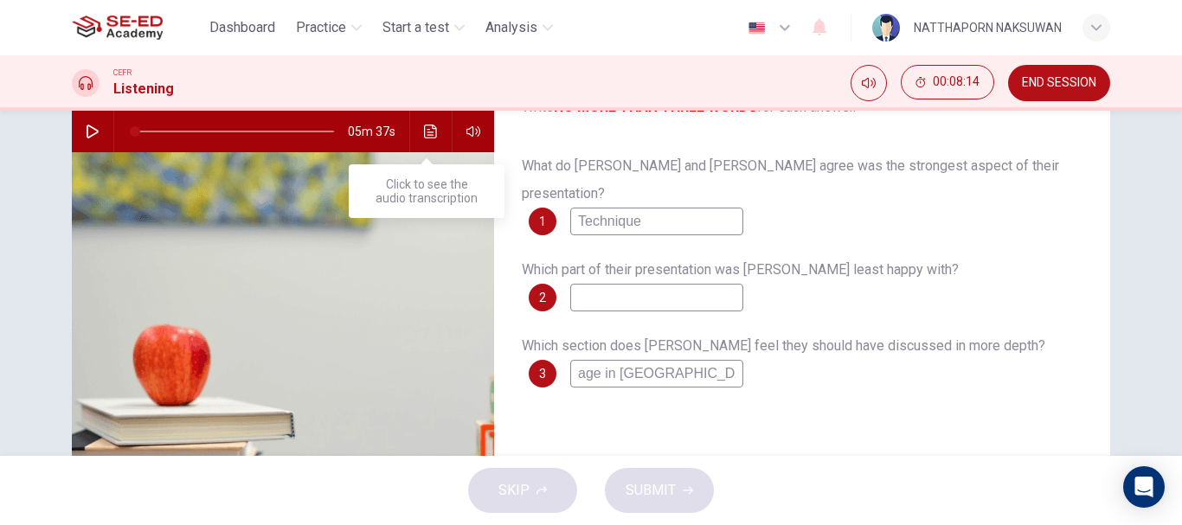
click at [431, 132] on icon "Click to see the audio transcription" at bounding box center [431, 132] width 14 height 14
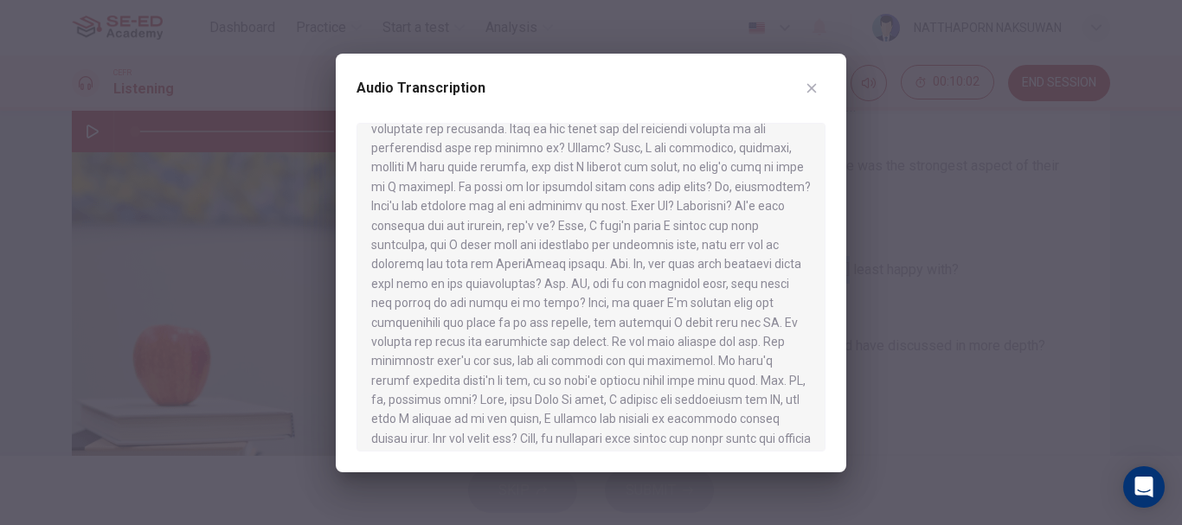
click at [811, 84] on icon "button" at bounding box center [812, 88] width 14 height 14
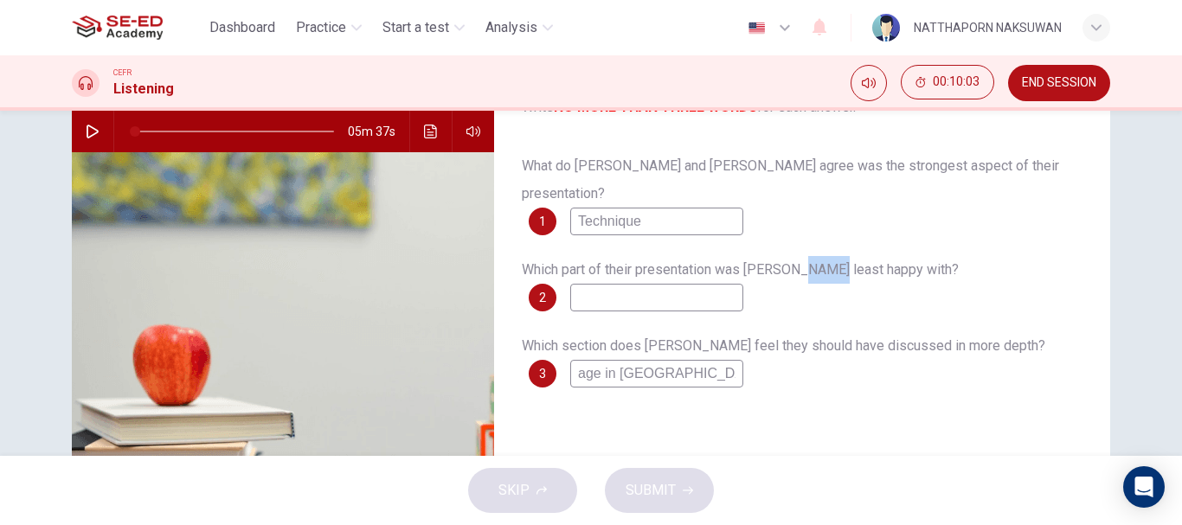
click at [646, 284] on input at bounding box center [656, 298] width 173 height 28
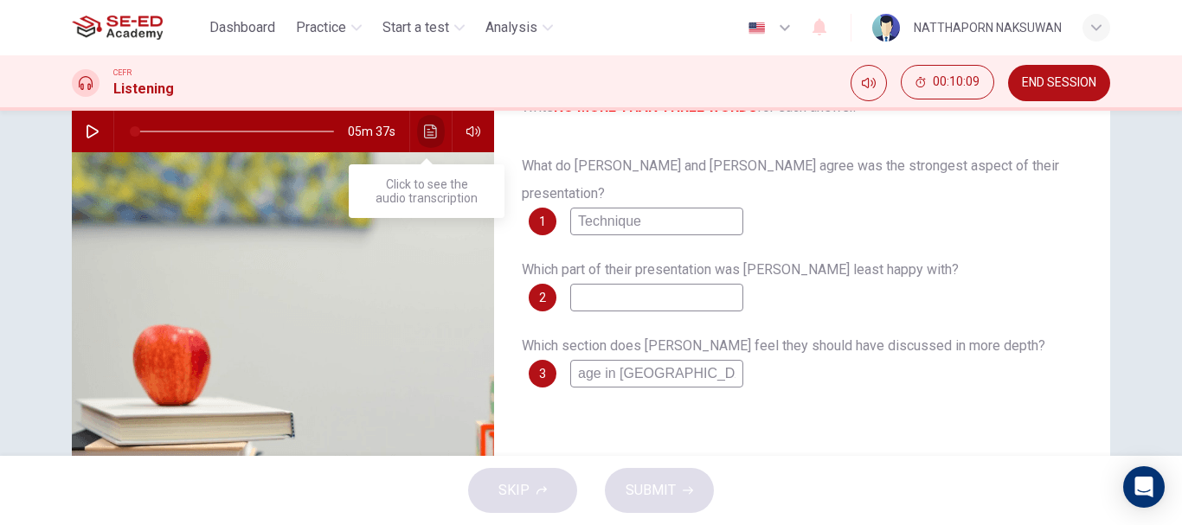
click at [424, 126] on icon "Click to see the audio transcription" at bounding box center [431, 132] width 14 height 14
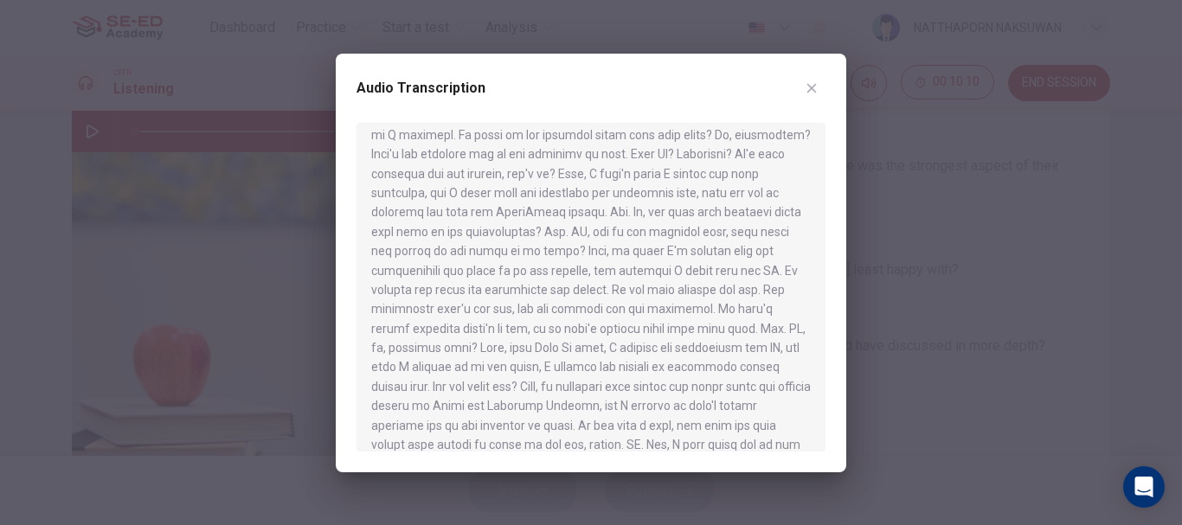
scroll to position [260, 0]
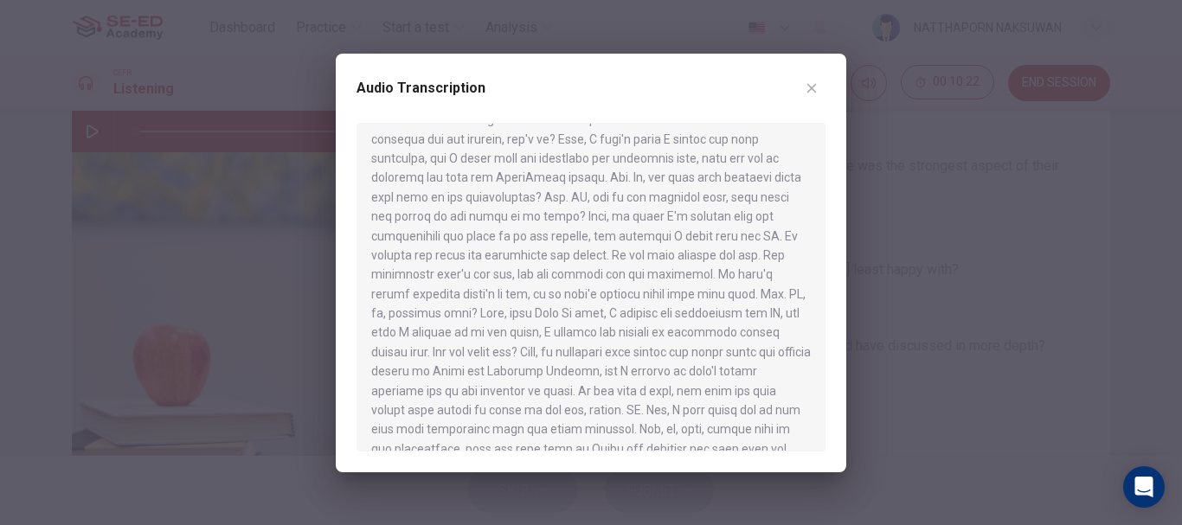
click at [815, 87] on icon "button" at bounding box center [812, 88] width 14 height 14
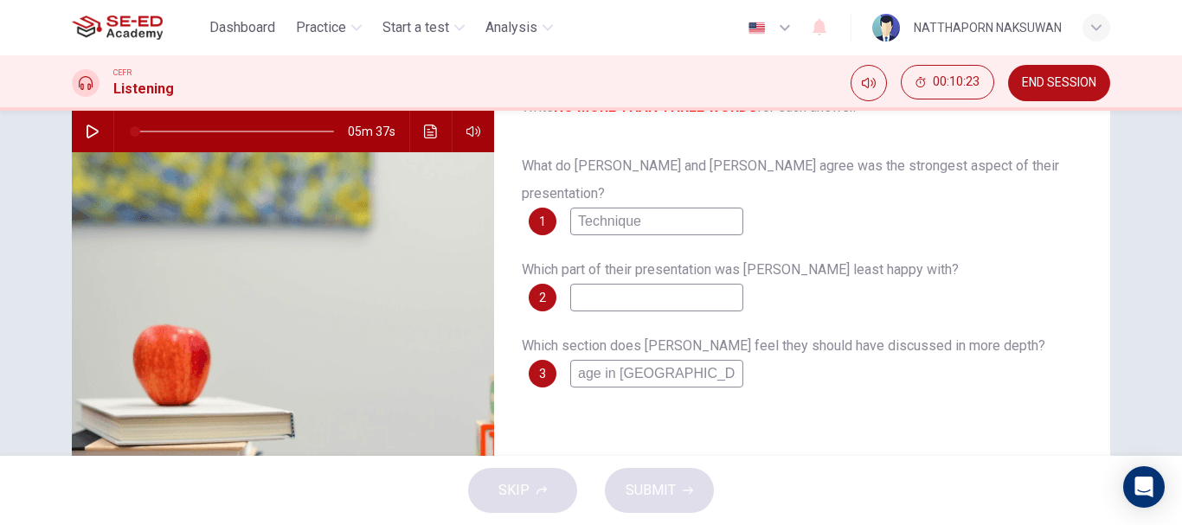
click at [676, 284] on input at bounding box center [656, 298] width 173 height 28
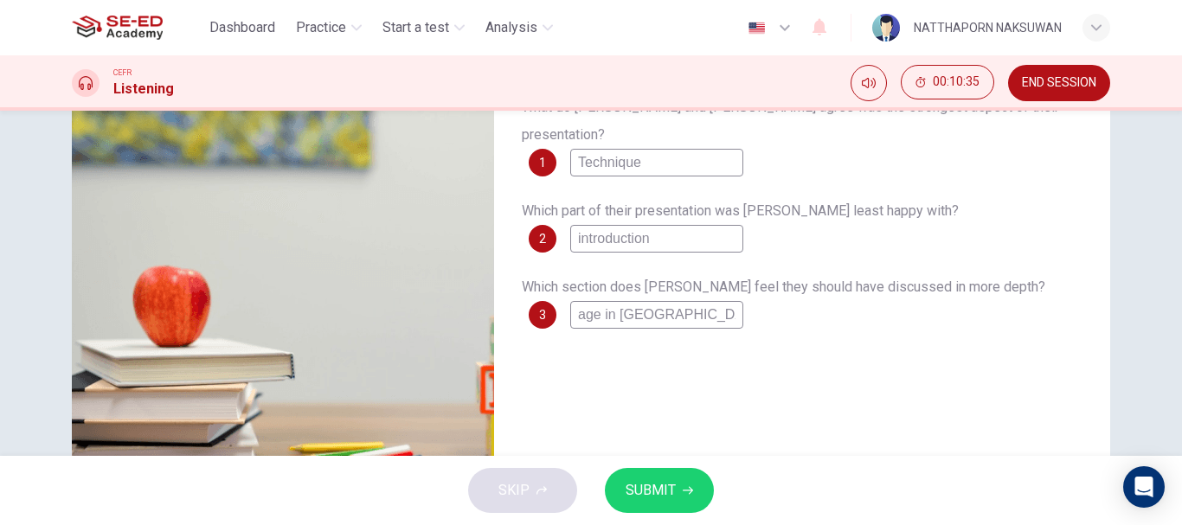
scroll to position [325, 0]
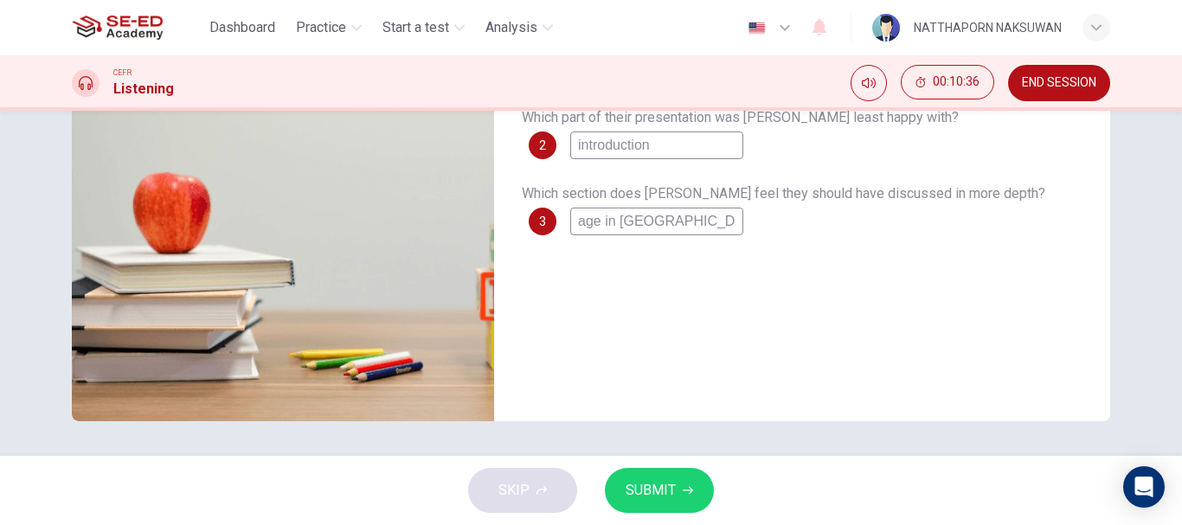
type input "introduction"
click at [638, 499] on span "SUBMIT" at bounding box center [651, 490] width 50 height 24
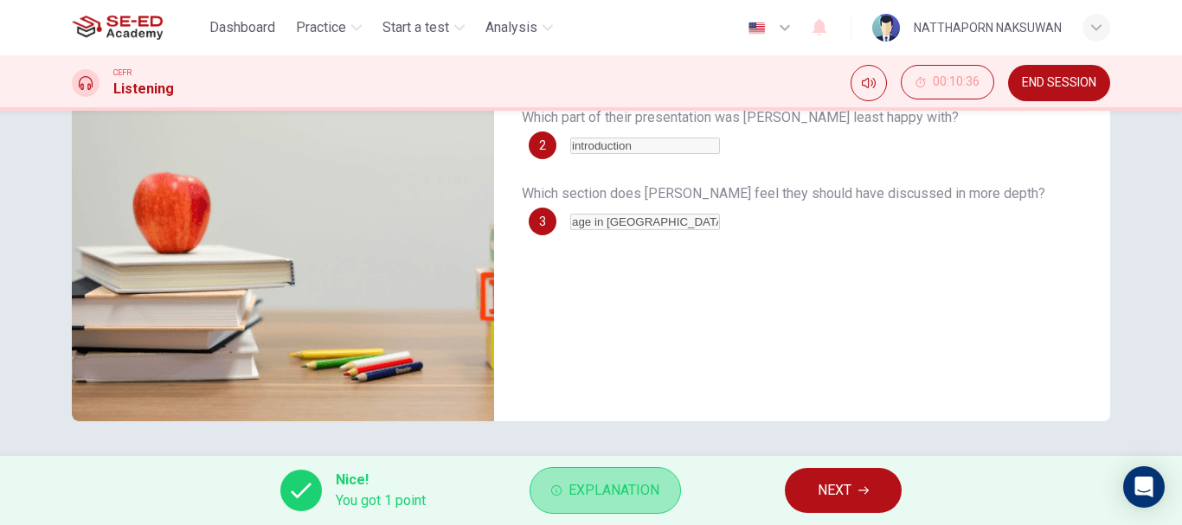
click at [602, 484] on span "Explanation" at bounding box center [613, 490] width 91 height 24
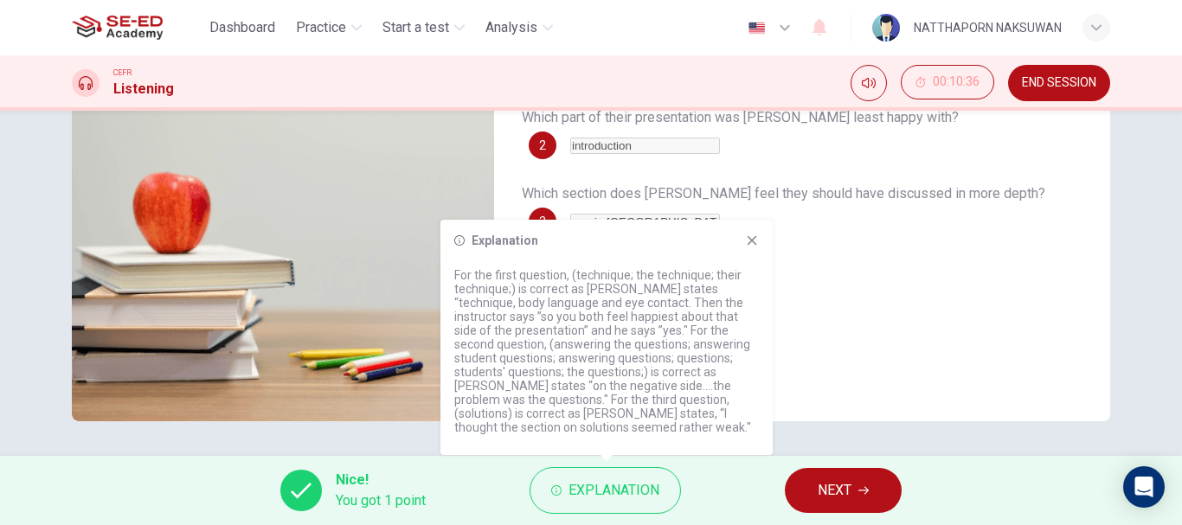
click at [754, 241] on div "Explanation For the first question, (technique; the technique; their technique;…" at bounding box center [606, 337] width 332 height 235
click at [745, 246] on icon at bounding box center [752, 241] width 14 height 14
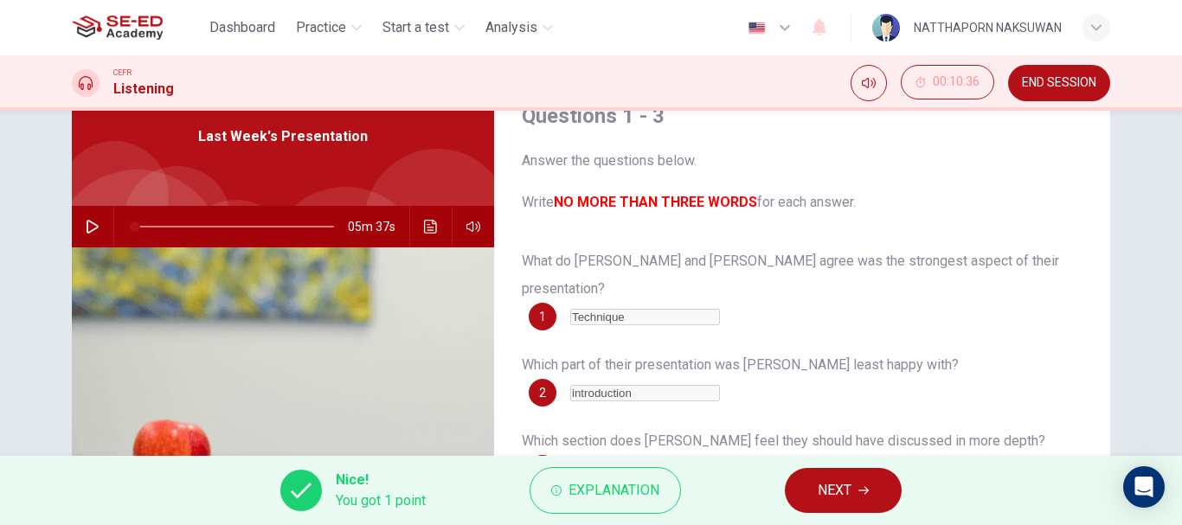
scroll to position [0, 0]
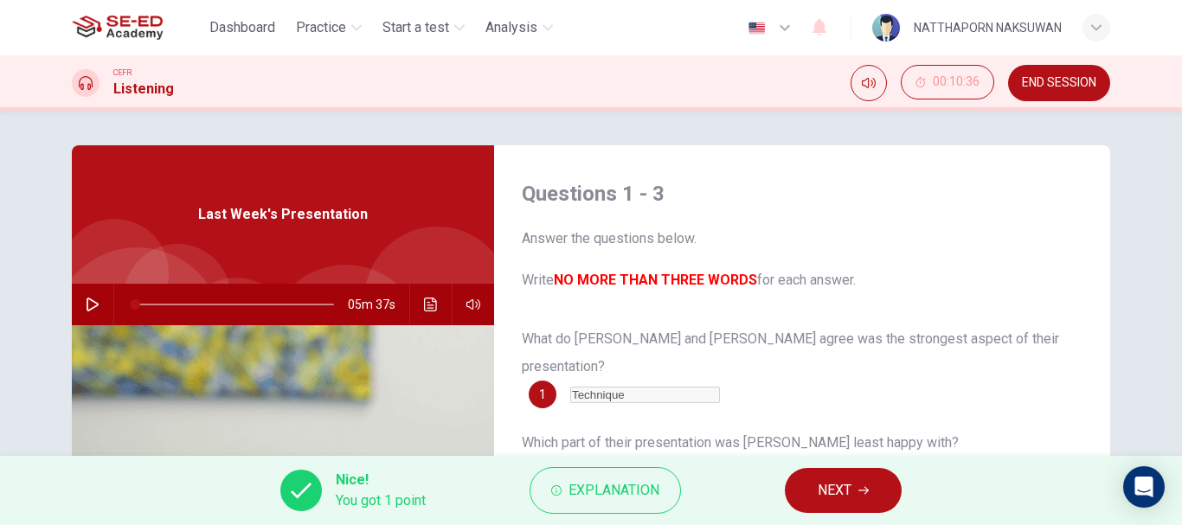
click at [1031, 90] on button "END SESSION" at bounding box center [1059, 83] width 102 height 36
